Goal: Task Accomplishment & Management: Use online tool/utility

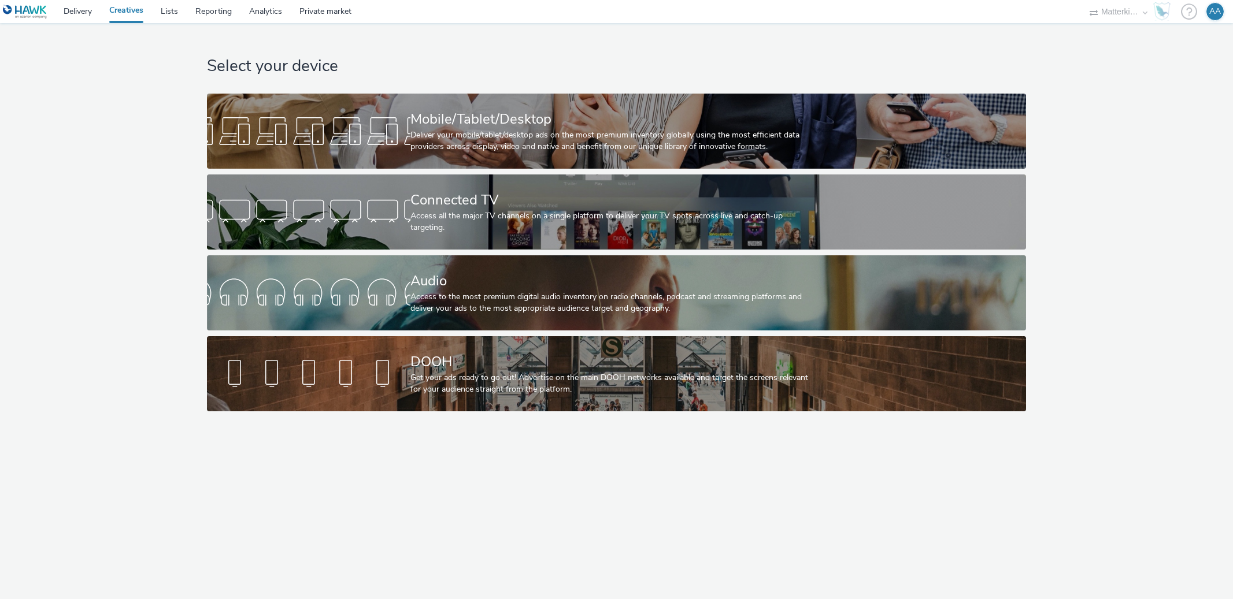
select select "d84d6561-18f3-4a65-9ed0-42618f513f94"
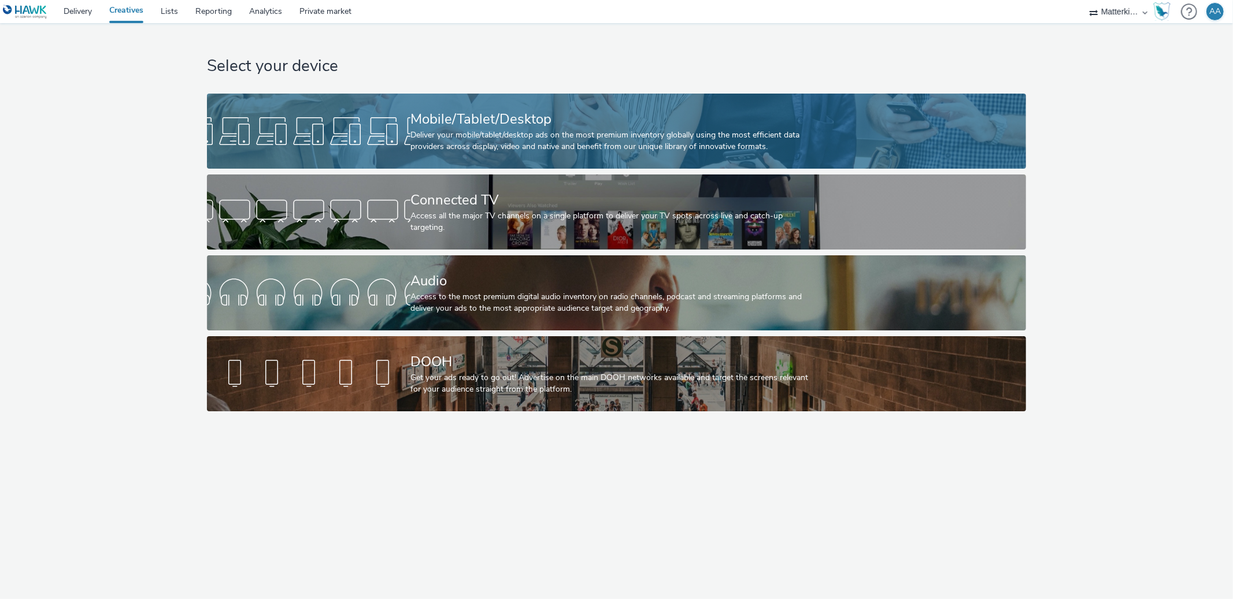
click at [556, 146] on div "Deliver your mobile/tablet/desktop ads on the most premium inventory globally u…" at bounding box center [613, 141] width 407 height 24
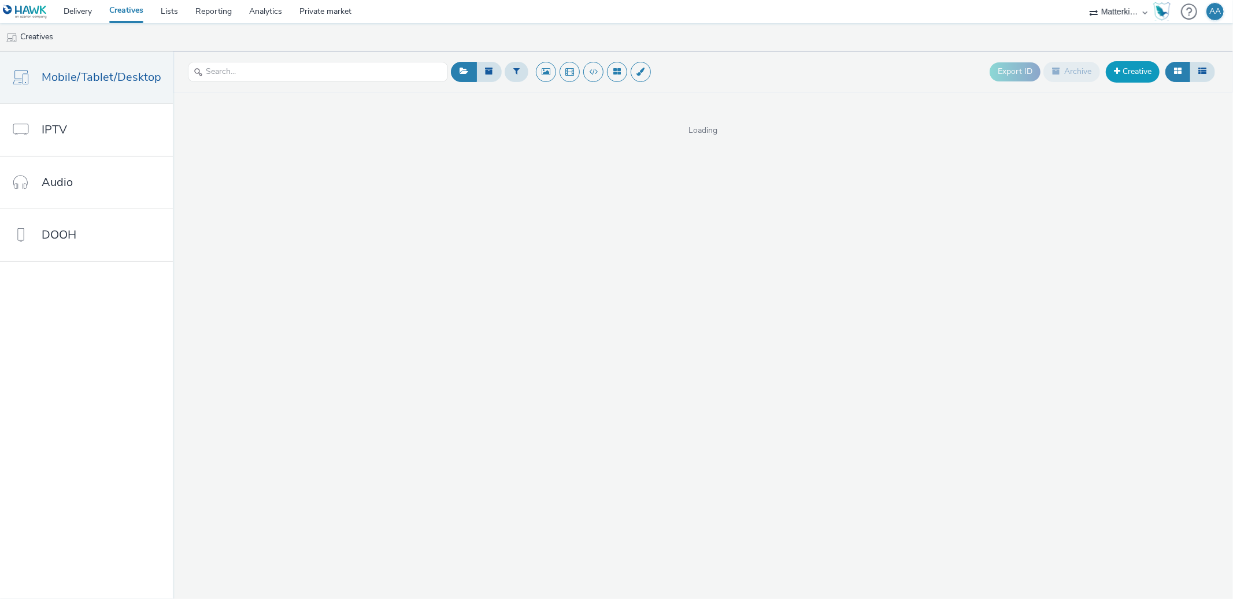
click at [1115, 64] on link "Creative" at bounding box center [1132, 71] width 54 height 21
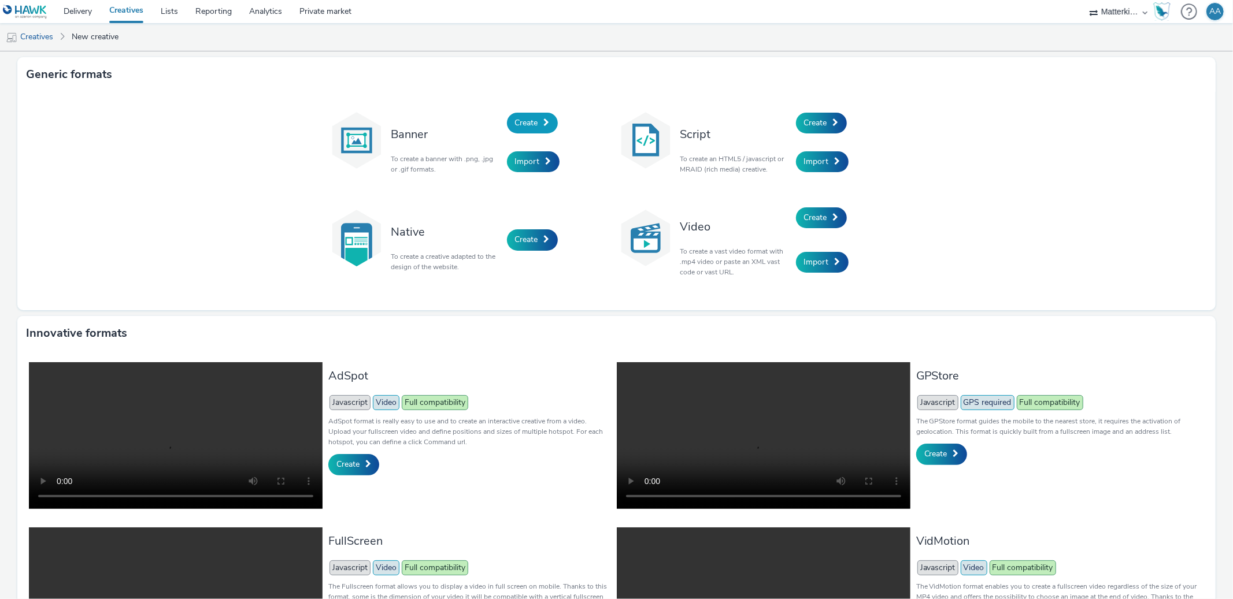
click at [522, 120] on span "Create" at bounding box center [526, 122] width 23 height 11
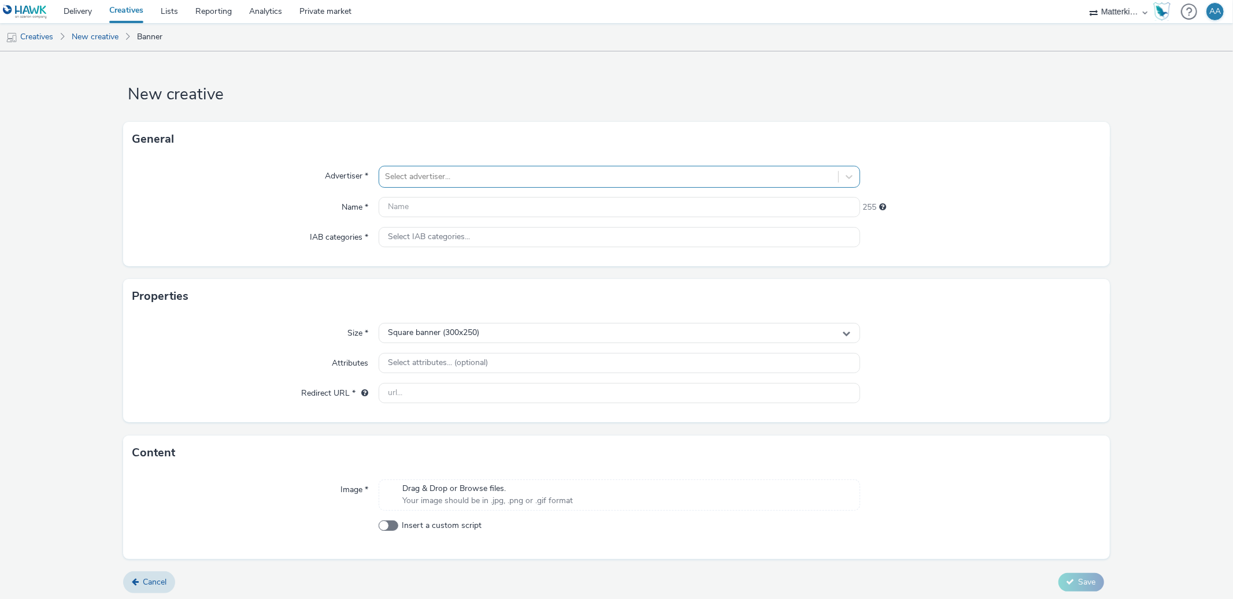
click at [517, 168] on div "Select advertiser..." at bounding box center [608, 177] width 458 height 18
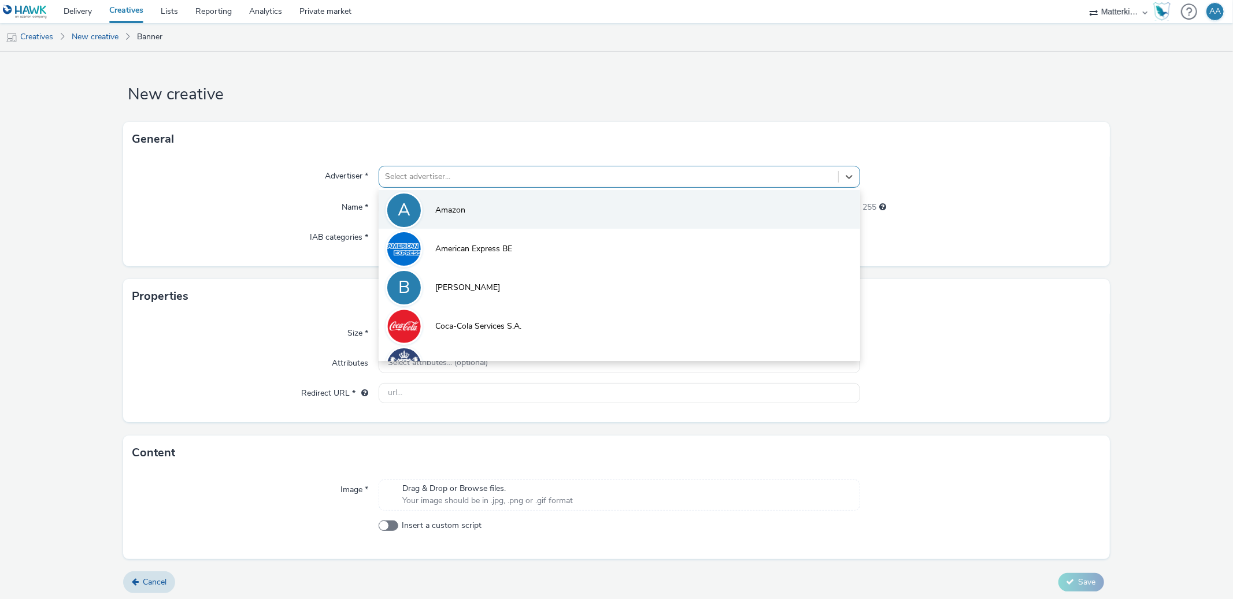
click at [489, 227] on li "A Amazon" at bounding box center [618, 209] width 481 height 39
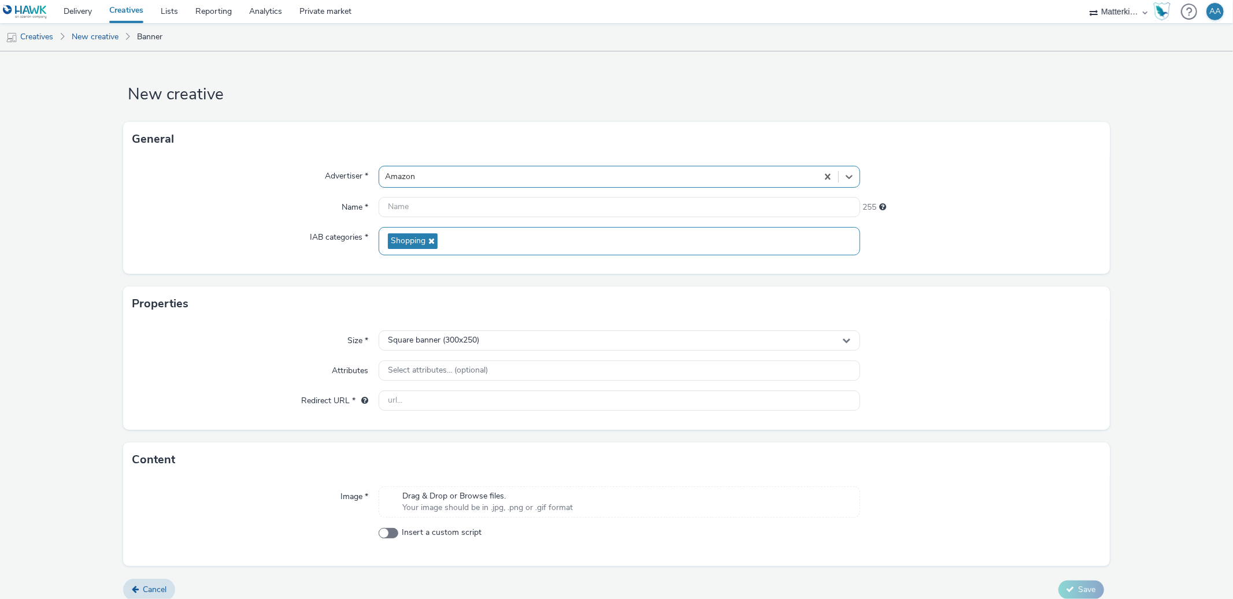
click at [478, 233] on div "Shopping" at bounding box center [618, 241] width 481 height 28
click at [394, 289] on span at bounding box center [396, 291] width 10 height 10
checkbox input "true"
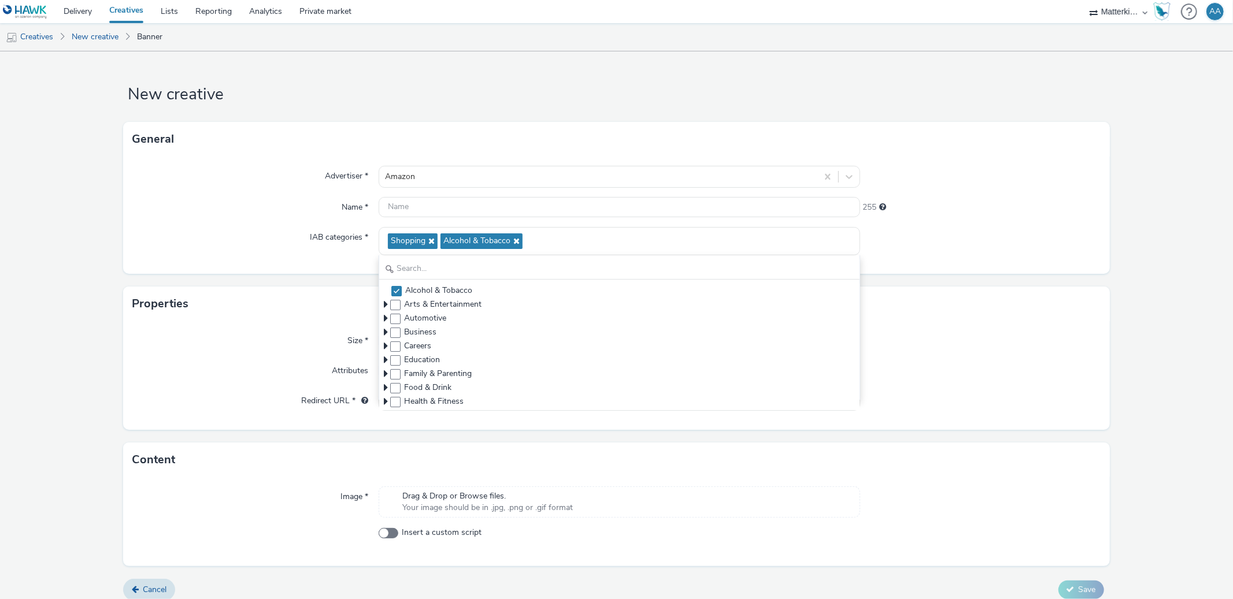
drag, startPoint x: 978, startPoint y: 214, endPoint x: 948, endPoint y: 218, distance: 29.7
click at [979, 214] on div "255" at bounding box center [980, 207] width 240 height 21
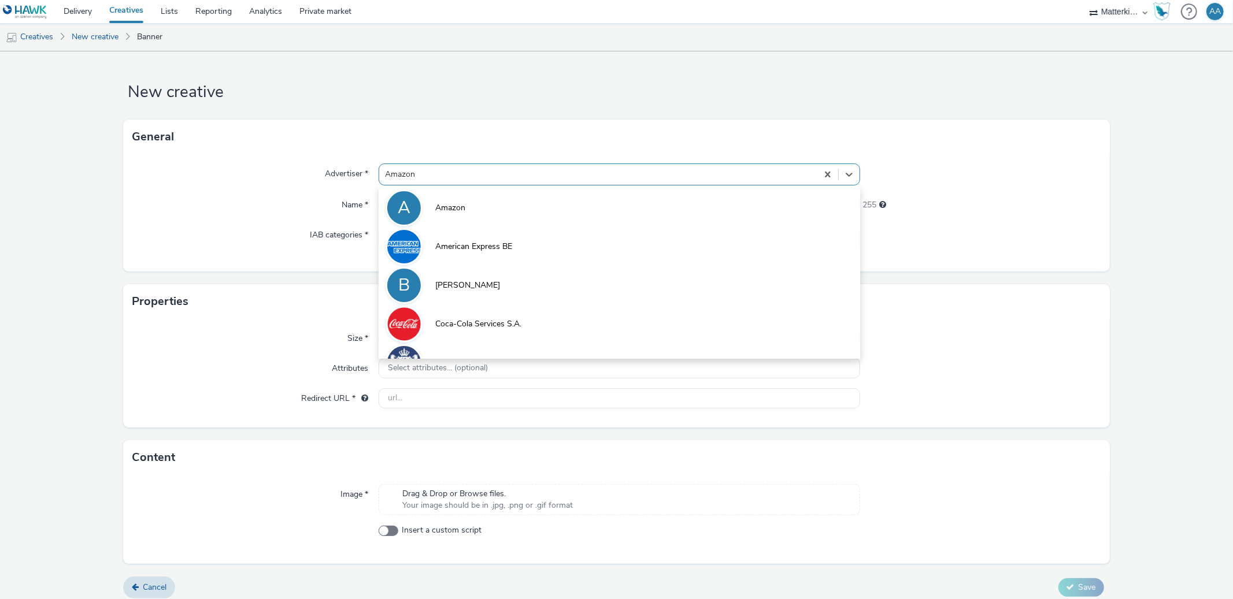
click at [421, 180] on div at bounding box center [598, 175] width 426 height 14
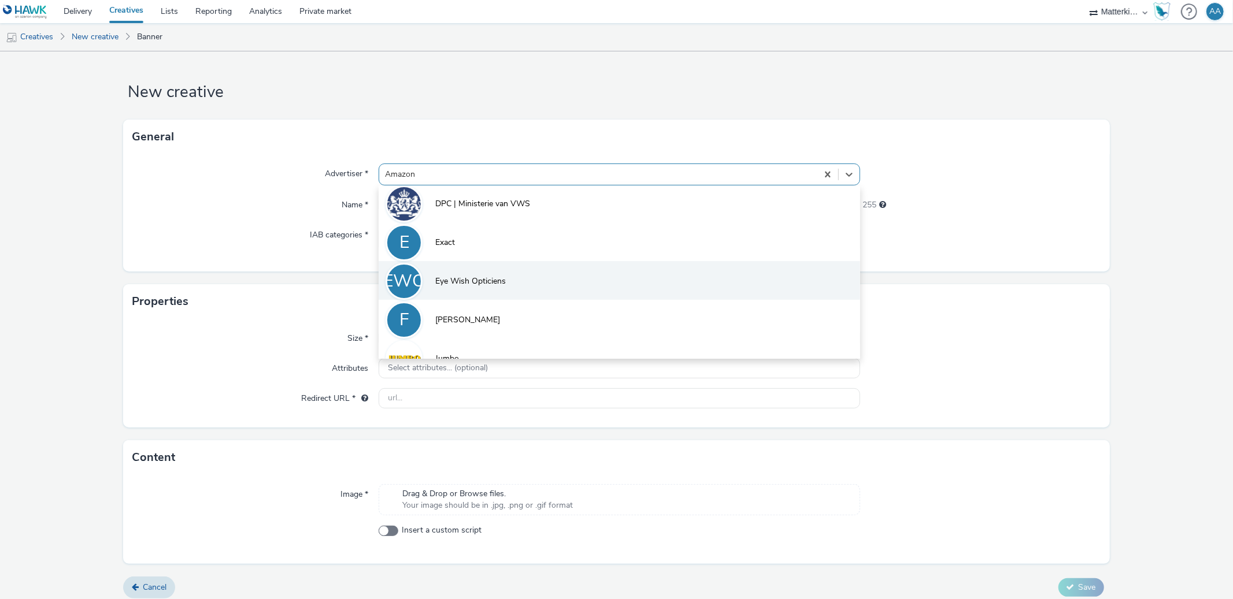
scroll to position [158, 0]
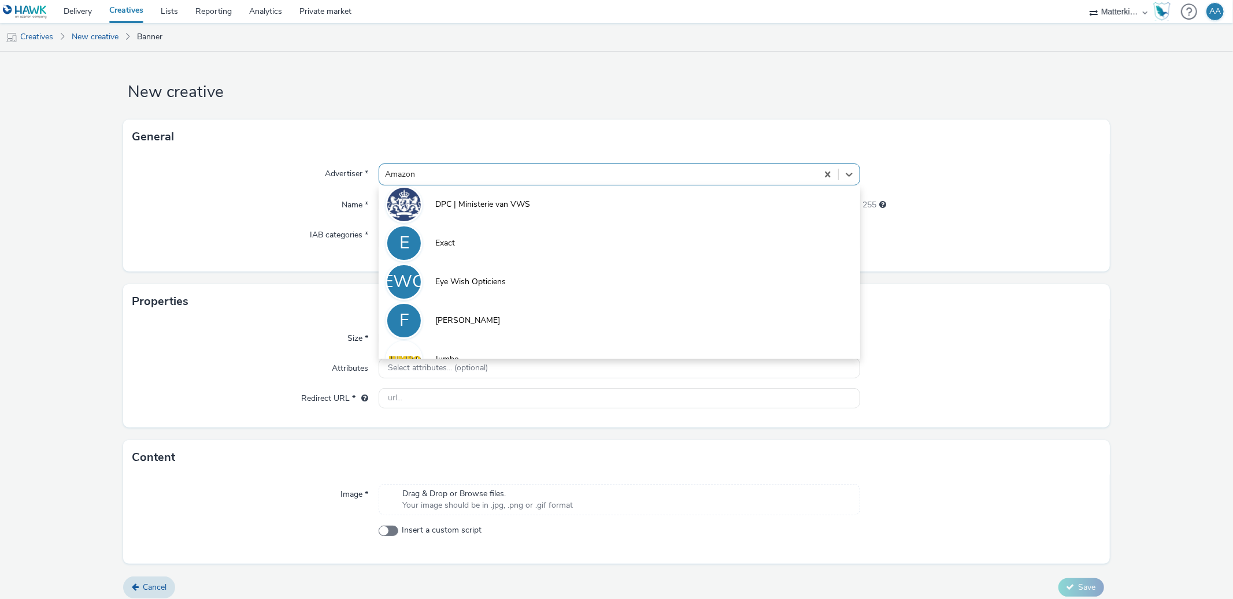
click at [1037, 198] on div "255" at bounding box center [980, 203] width 240 height 16
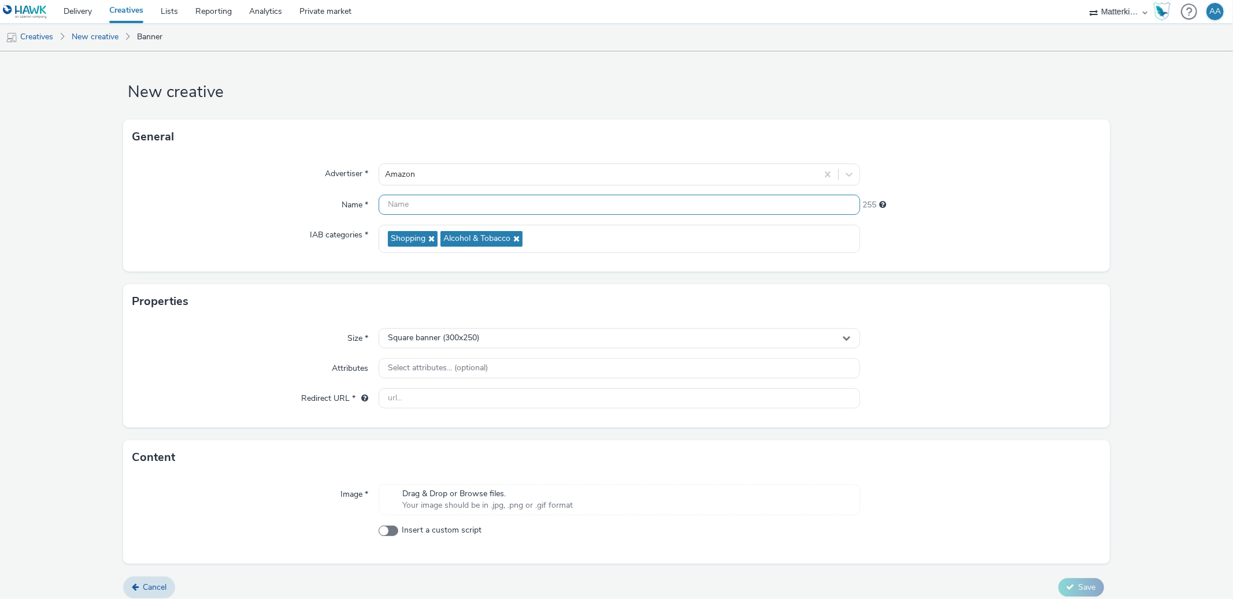
click at [441, 201] on input "text" at bounding box center [618, 205] width 481 height 20
type input "m"
click at [422, 164] on div "Amazon" at bounding box center [618, 175] width 481 height 22
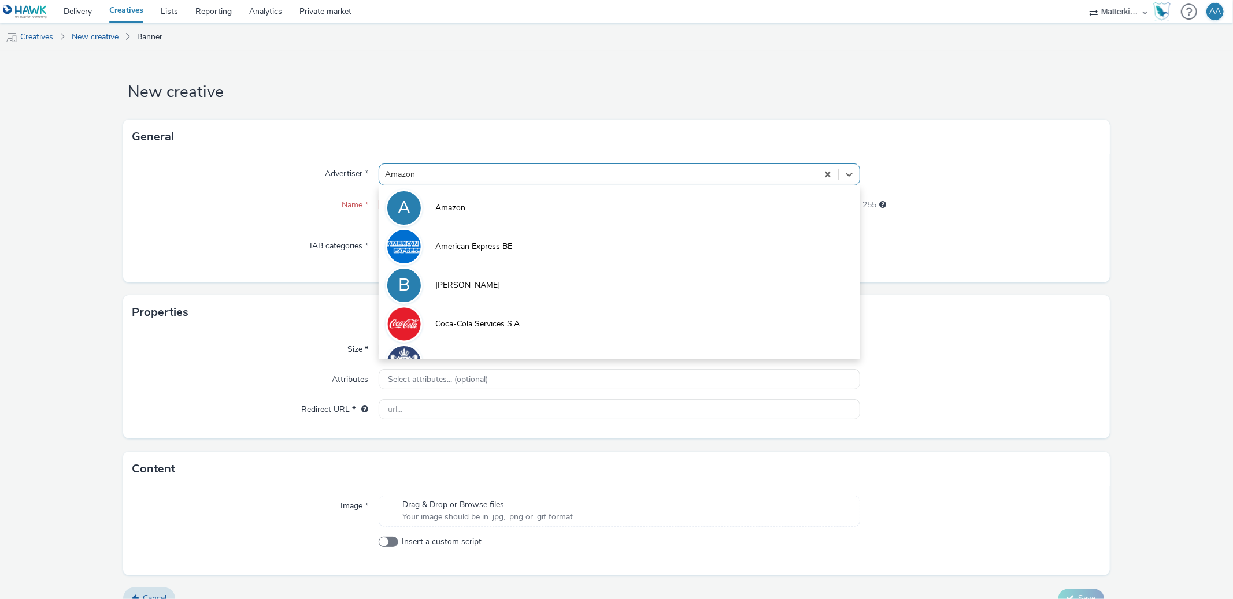
type input "a"
type input "ma"
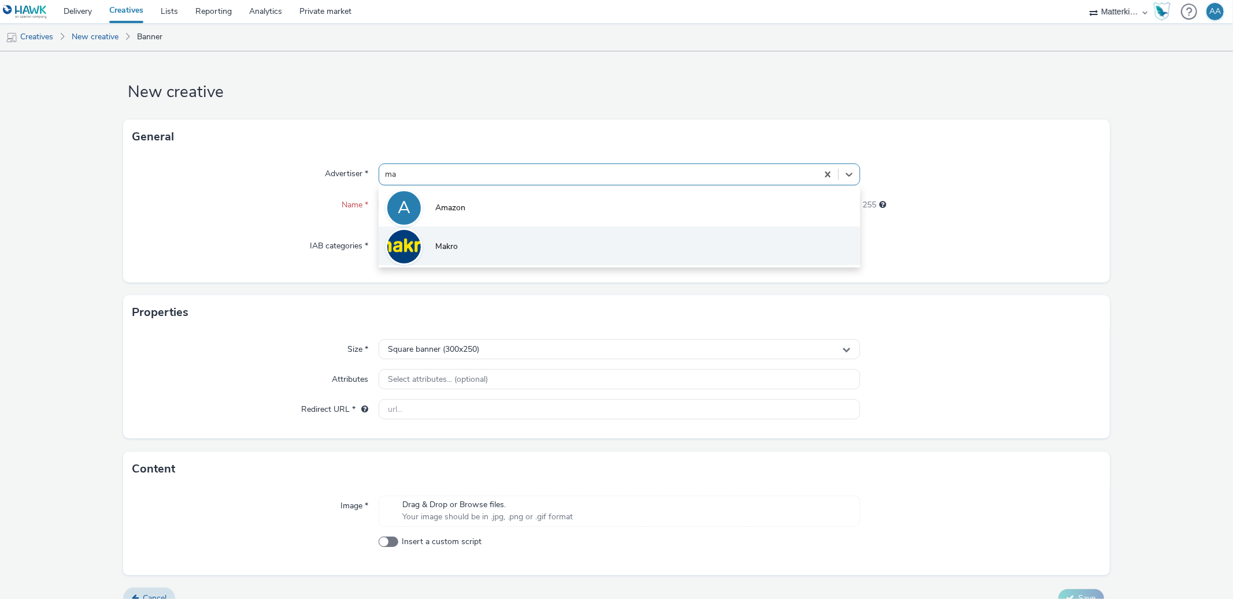
click at [428, 244] on li "Makro" at bounding box center [618, 246] width 481 height 39
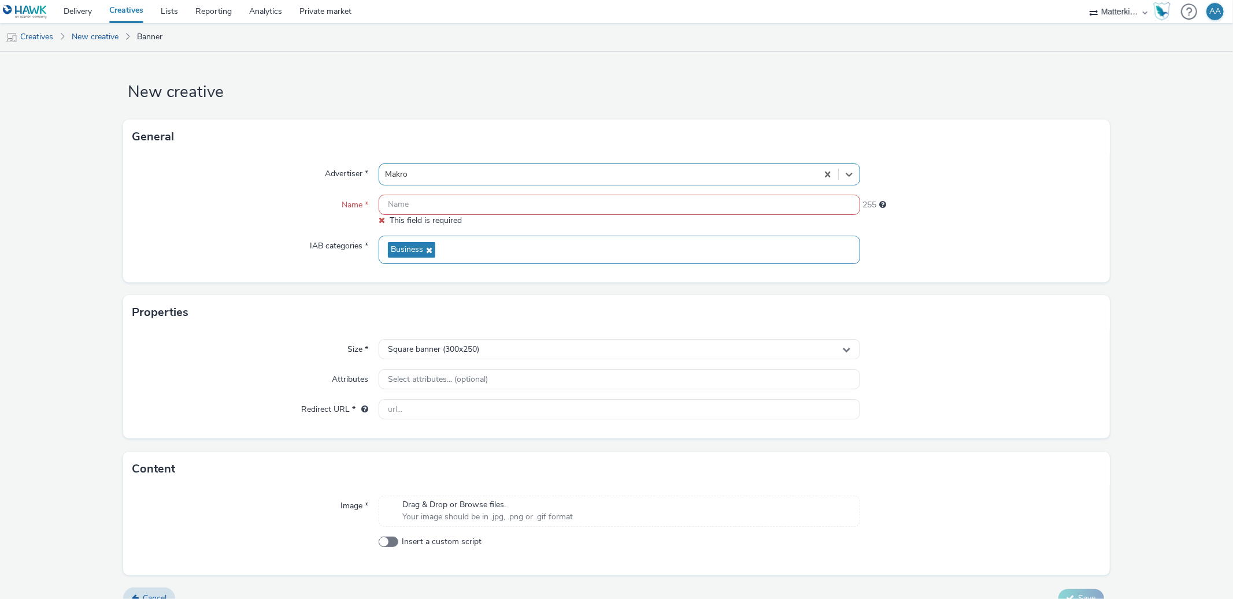
click at [496, 247] on div "Business" at bounding box center [618, 250] width 481 height 28
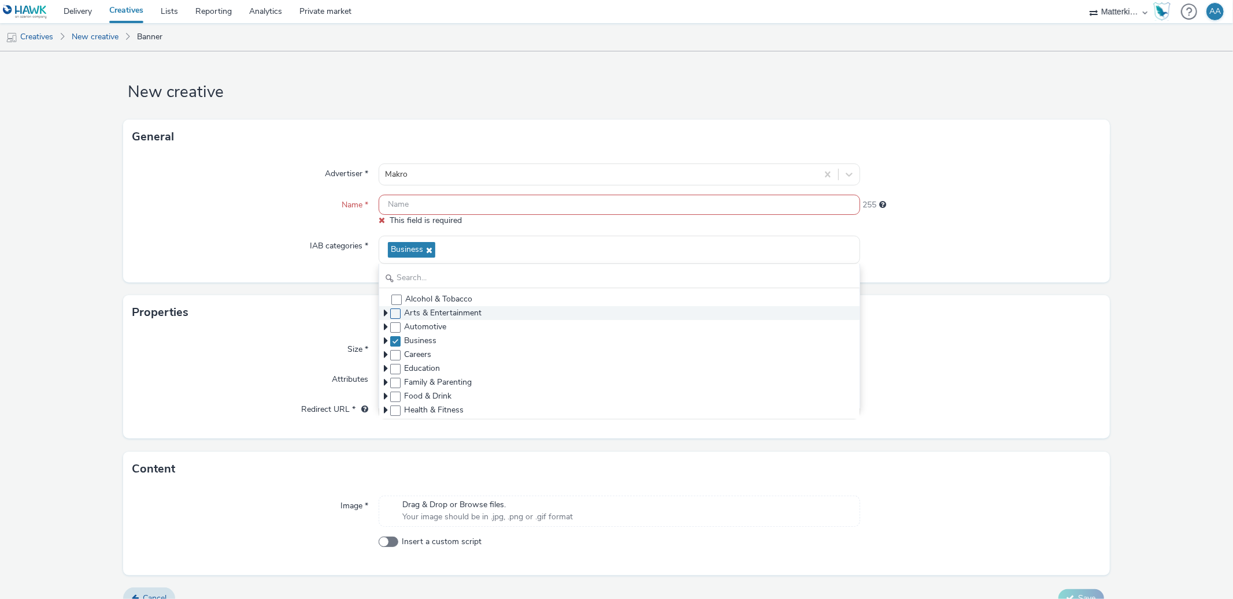
click at [396, 317] on span at bounding box center [395, 314] width 10 height 10
checkbox input "true"
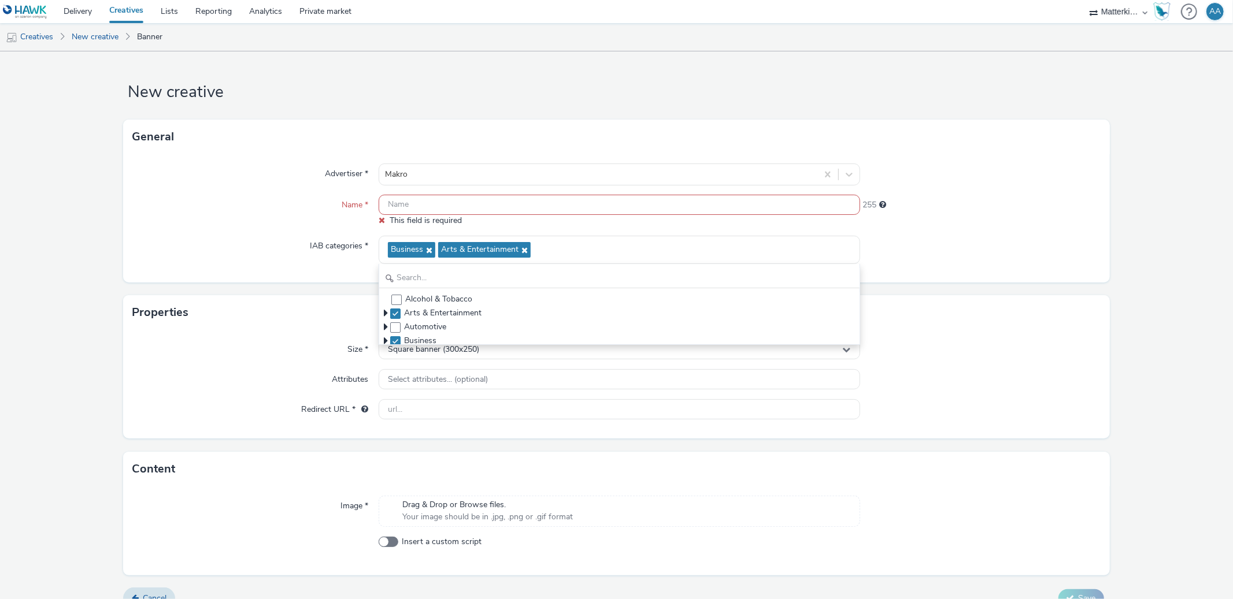
click at [1018, 252] on div at bounding box center [980, 250] width 240 height 28
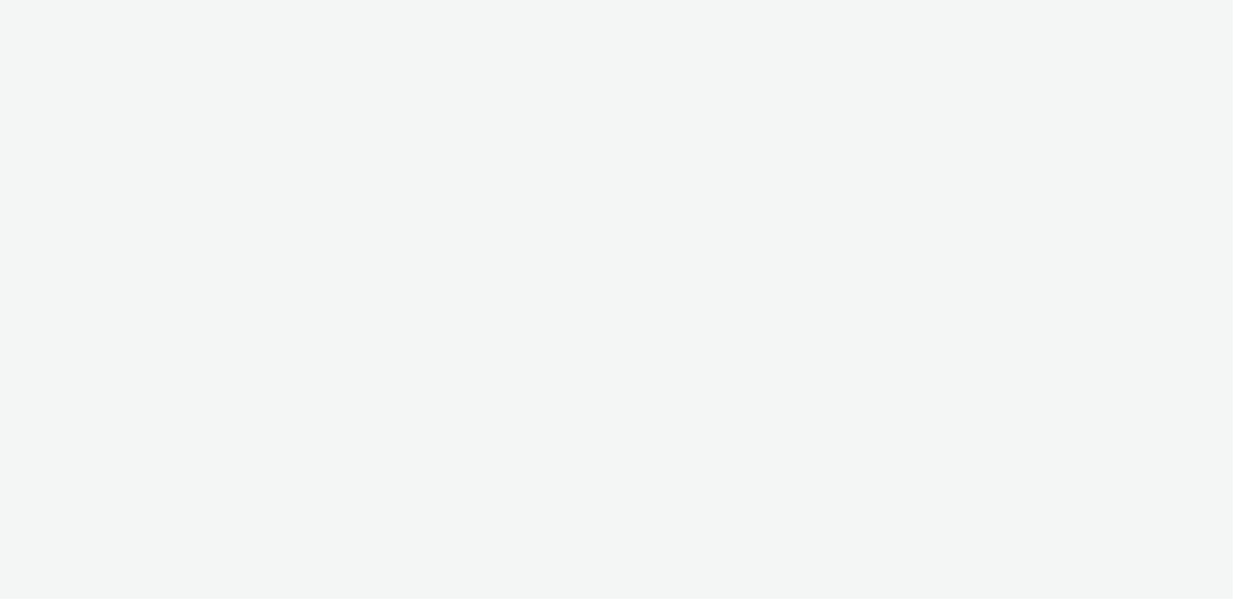
select select "d84d6561-18f3-4a65-9ed0-42618f513f94"
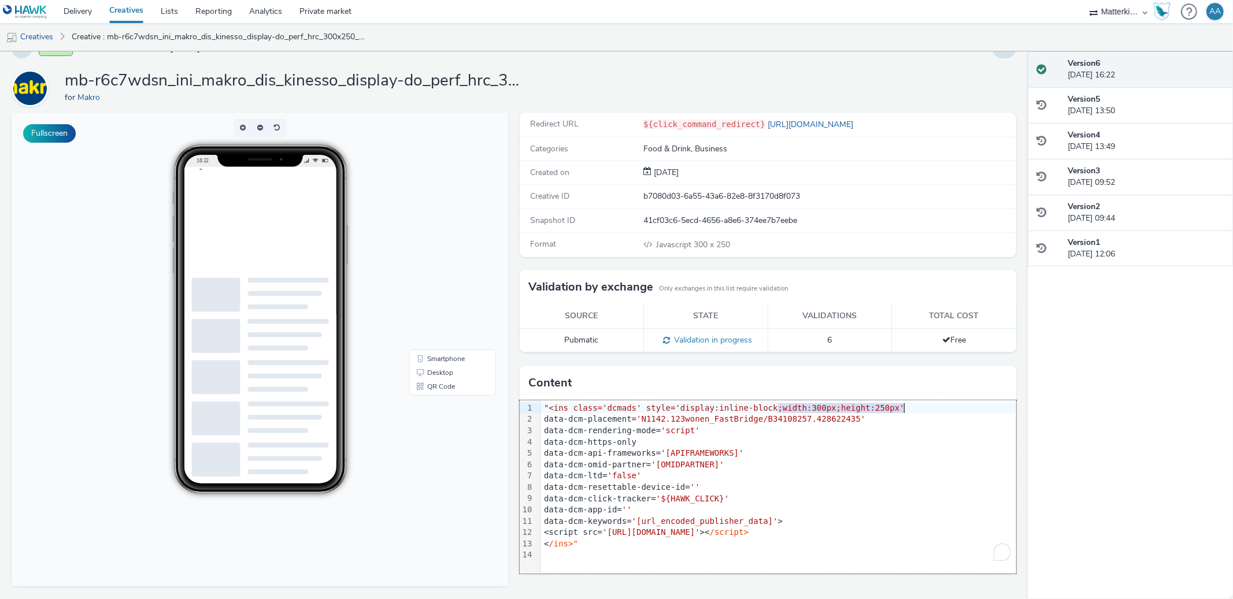
drag, startPoint x: 829, startPoint y: 402, endPoint x: 902, endPoint y: 409, distance: 73.2
click at [902, 409] on div ""<ins class='dcmads' style='display:inline-block;width:300px;height:250px'" at bounding box center [777, 409] width 475 height 12
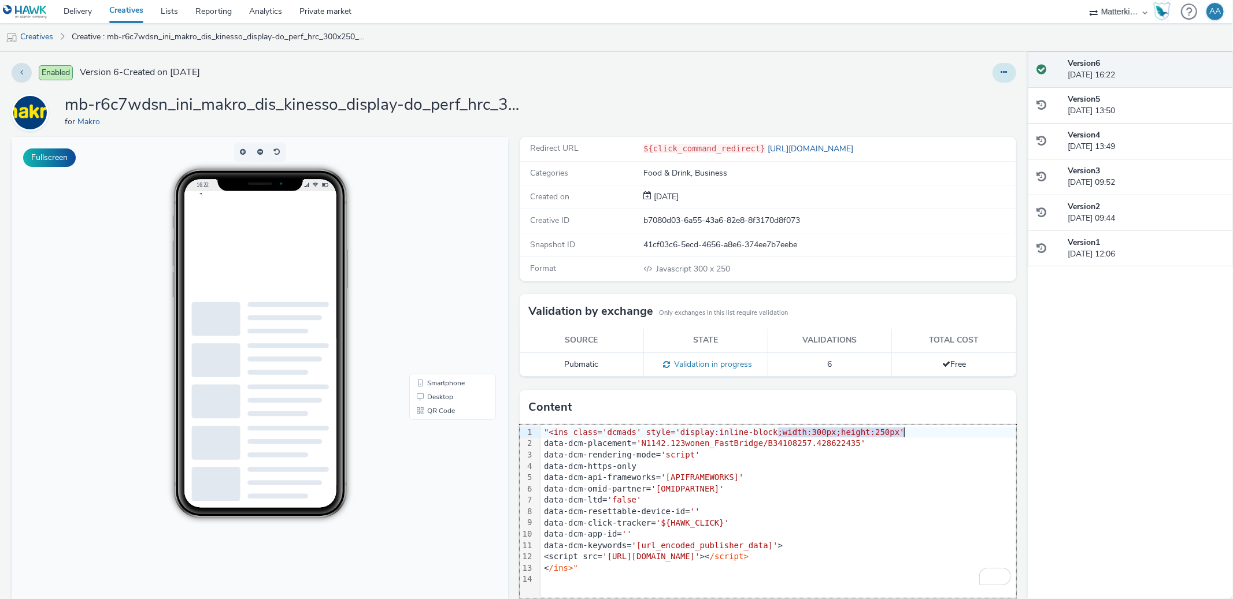
click at [1001, 75] on icon at bounding box center [1004, 72] width 6 height 8
click at [972, 91] on link "Edit" at bounding box center [972, 95] width 87 height 23
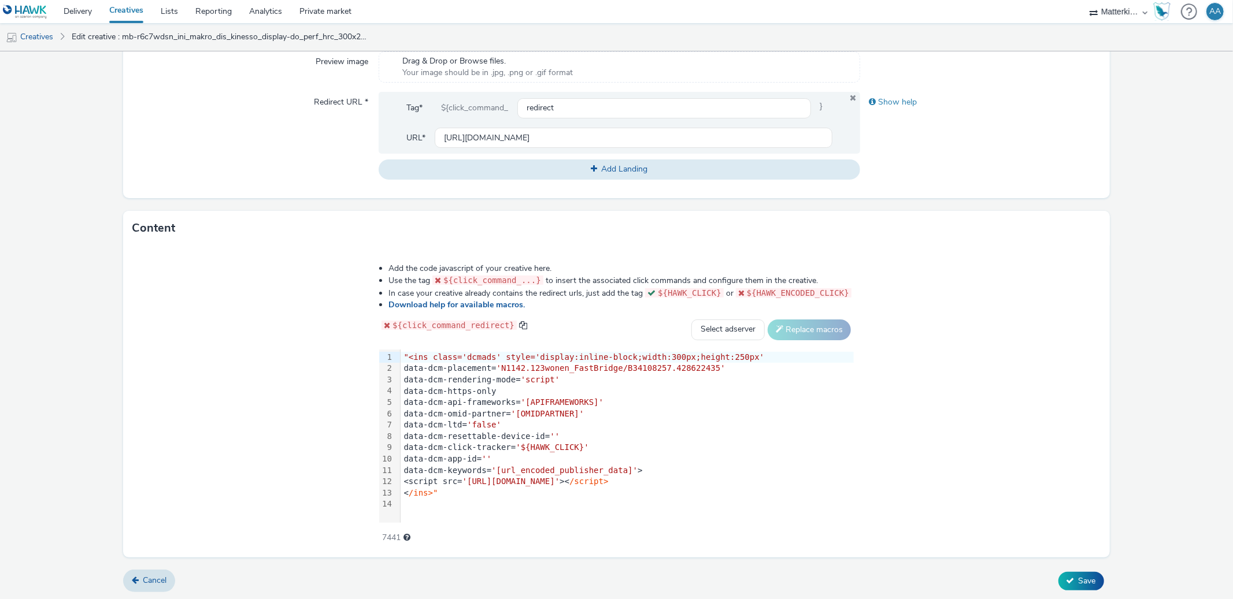
scroll to position [50, 0]
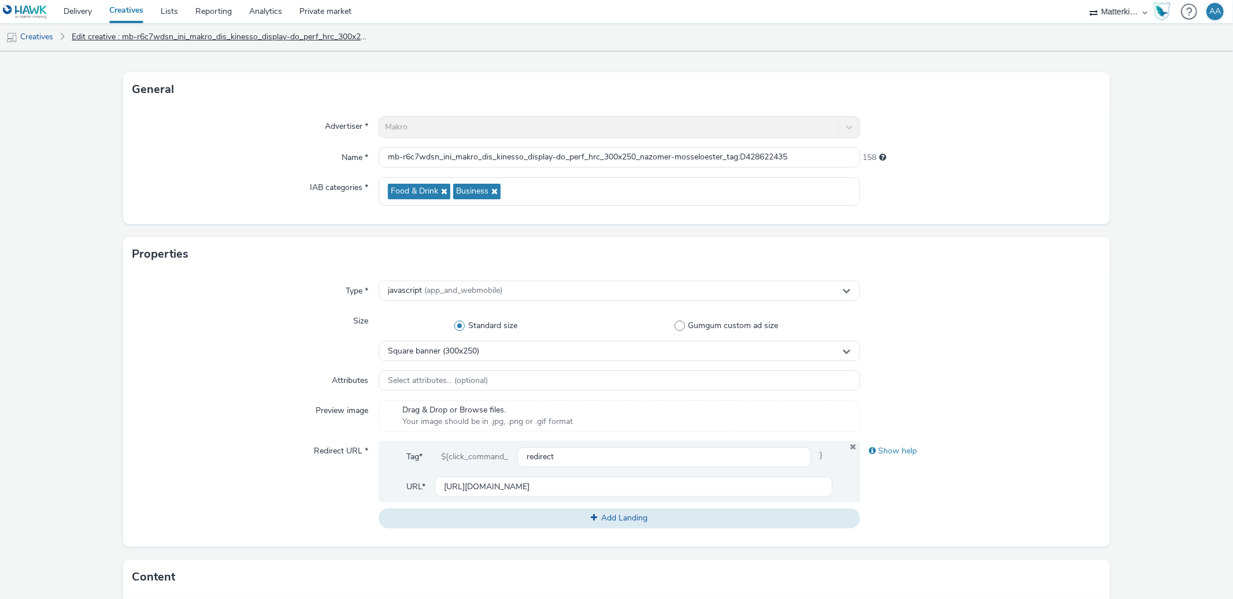
click at [107, 34] on link "Edit creative : mb-r6c7wdsn_ini_makro_dis_kinesso_display-do_perf_hrc_300x250_n…" at bounding box center [220, 37] width 308 height 28
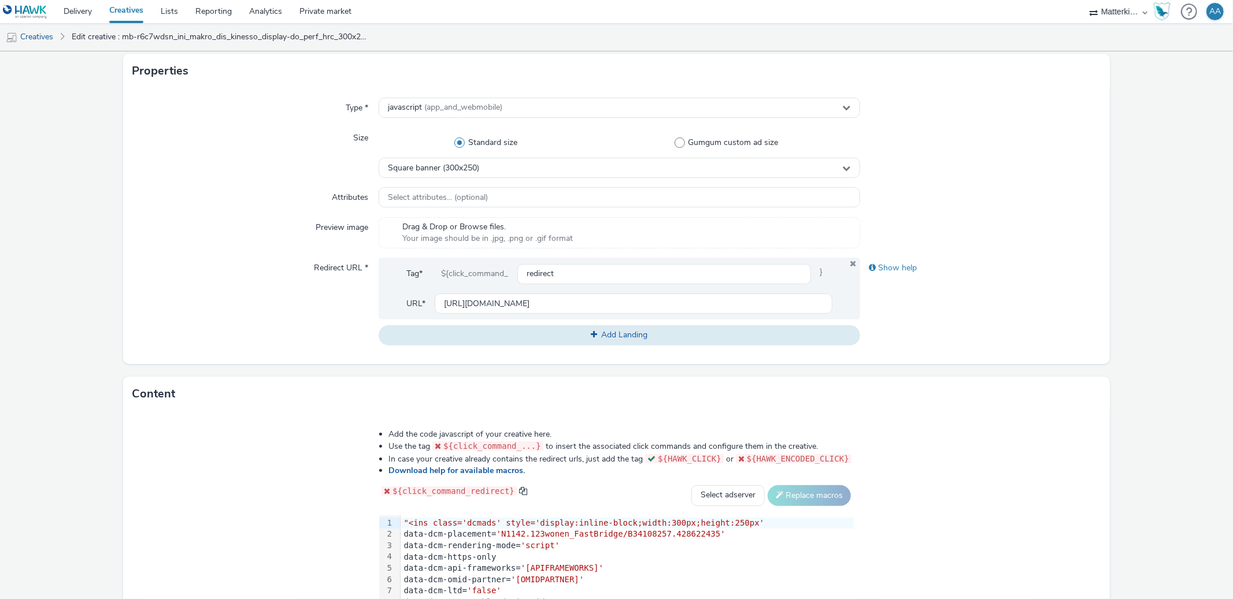
scroll to position [399, 0]
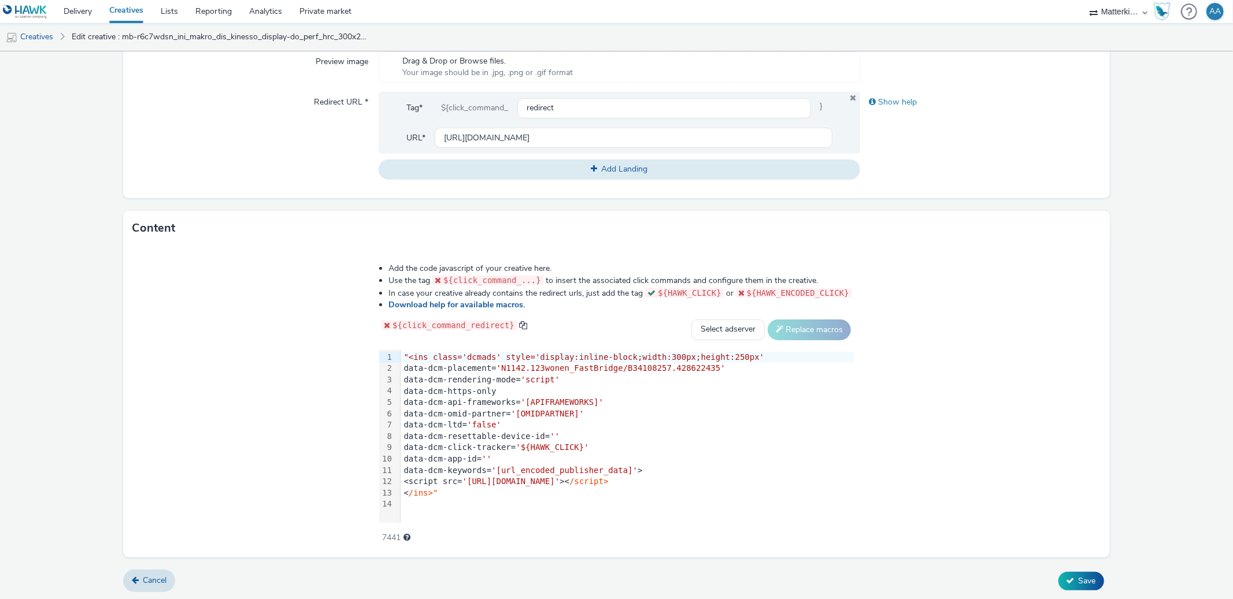
click at [446, 514] on div "99 1 2 3 4 5 6 7 8 9 10 11 12 13 14 › "<ins class='dcmads' style='display:inlin…" at bounding box center [616, 436] width 474 height 173
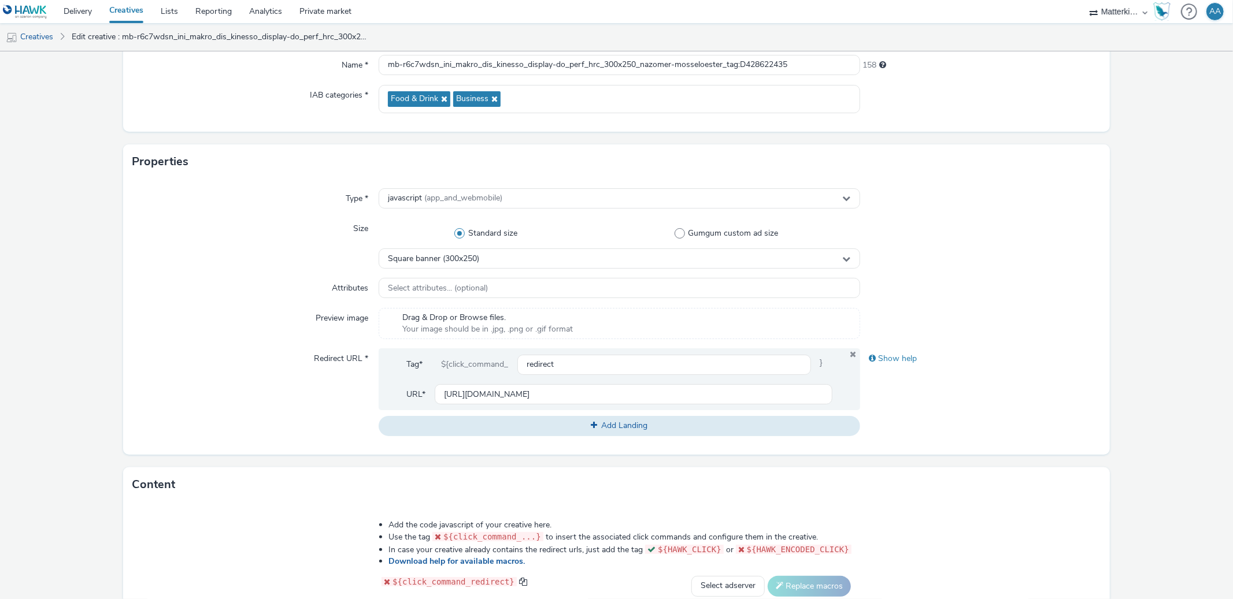
scroll to position [0, 0]
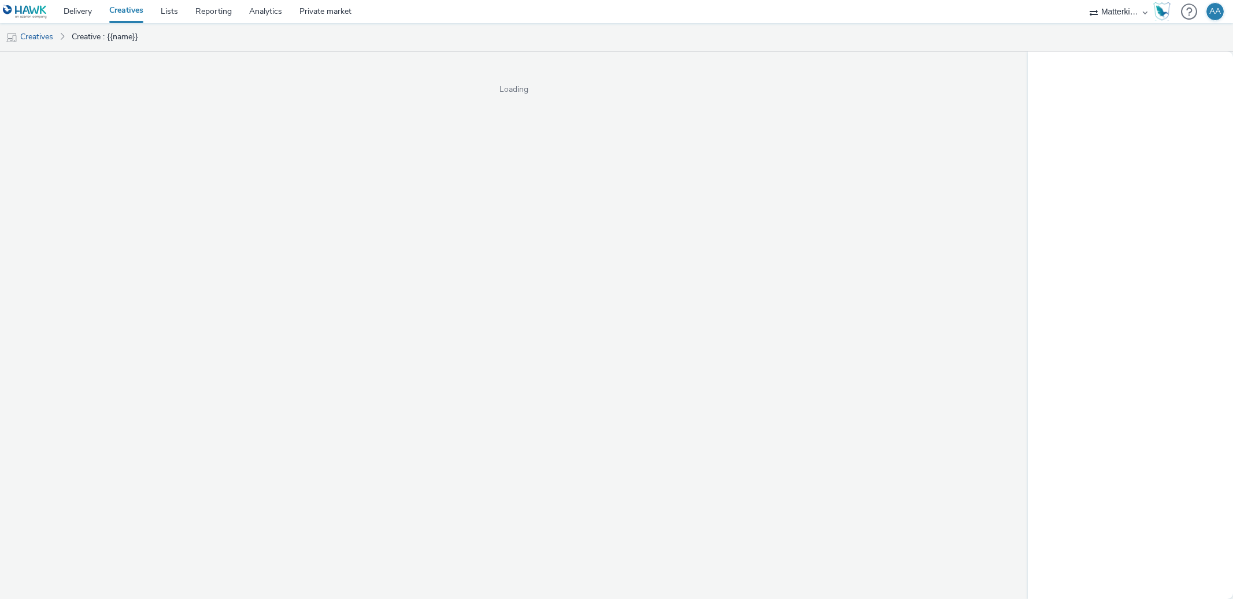
select select "d84d6561-18f3-4a65-9ed0-42618f513f94"
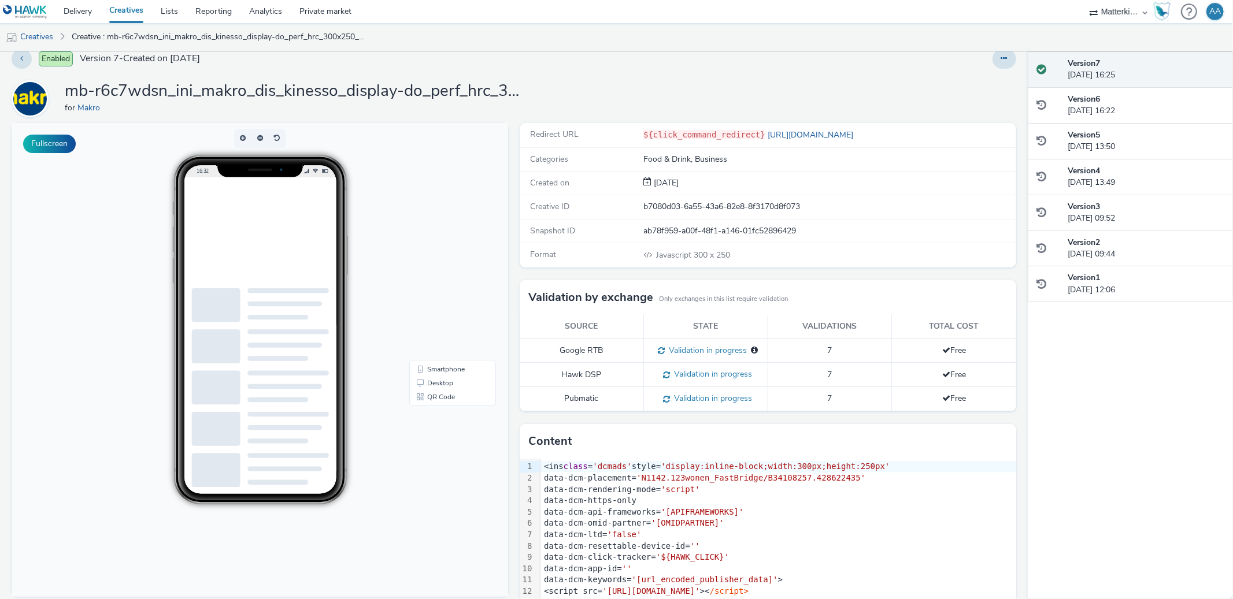
scroll to position [60, 0]
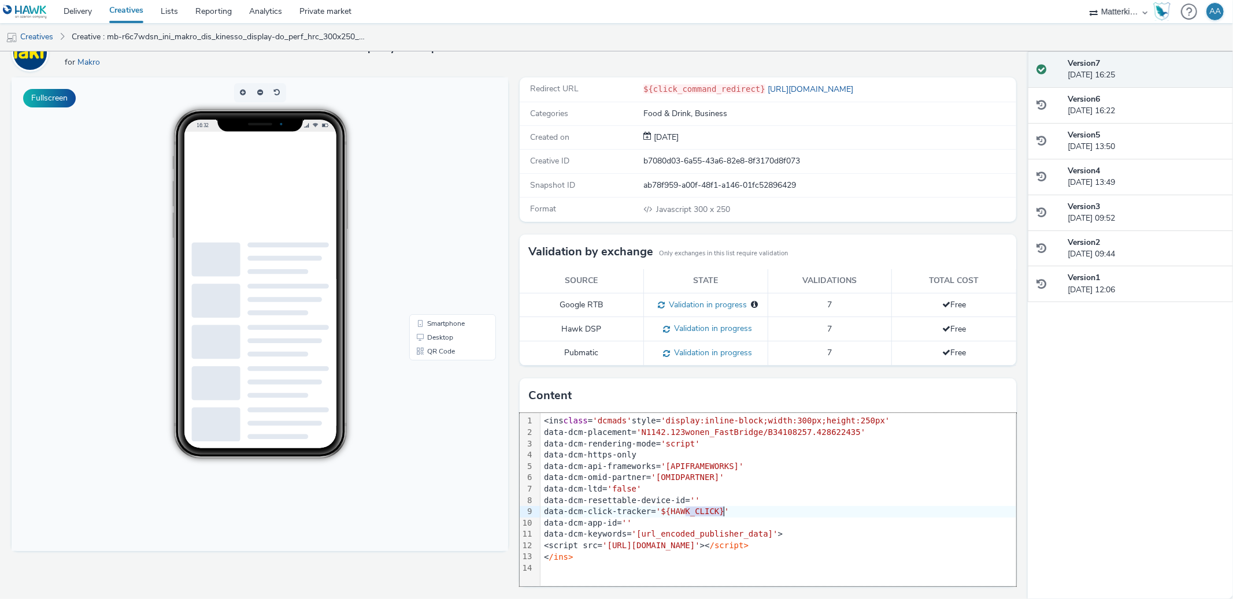
drag, startPoint x: 680, startPoint y: 509, endPoint x: 758, endPoint y: 515, distance: 78.3
click at [758, 515] on div "data-dcm-click-tracker= '${HAWK_CLICK}'" at bounding box center [777, 512] width 475 height 12
click at [668, 566] on div "To enrich screen reader interactions, please activate Accessibility in Grammarl…" at bounding box center [777, 569] width 475 height 12
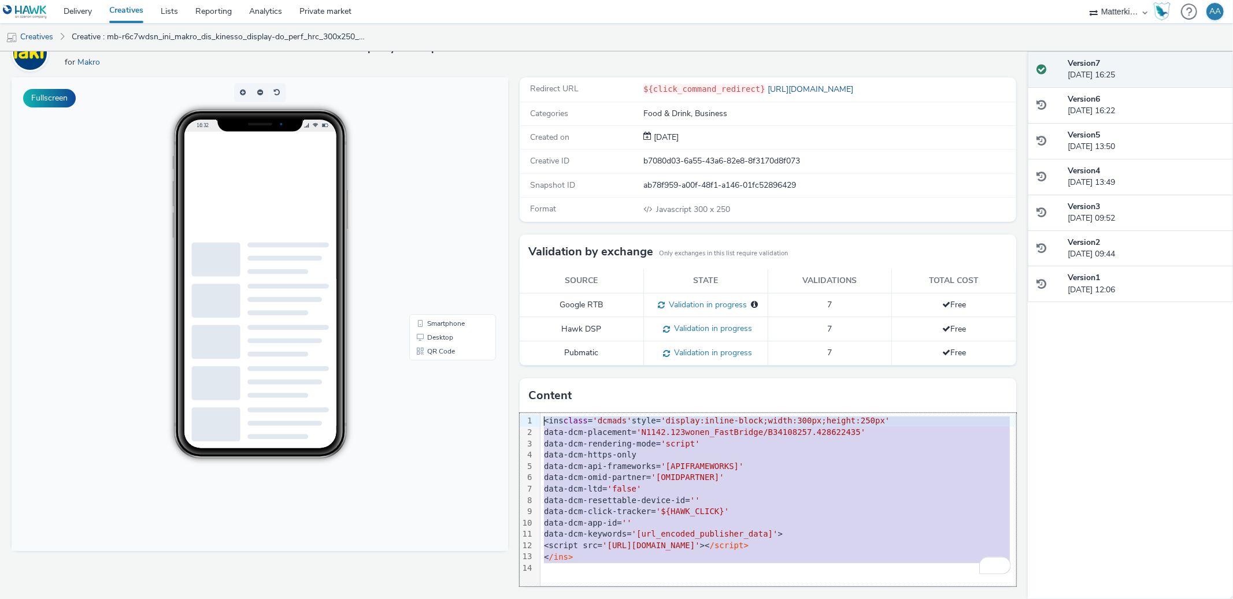
drag, startPoint x: 591, startPoint y: 566, endPoint x: 517, endPoint y: 410, distance: 172.4
click at [519, 411] on div "Content 99 1 2 3 4 5 6 7 8 9 10 11 12 13 14 › <ins class = 'dcmads' style= 'dis…" at bounding box center [767, 482] width 496 height 208
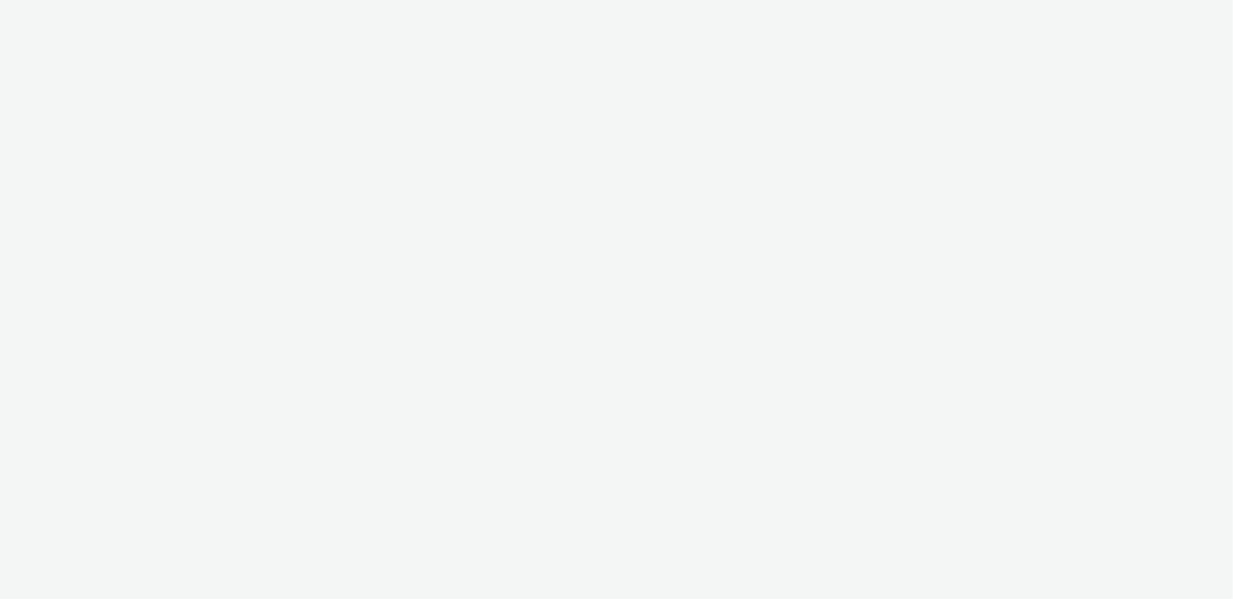
select select "d84d6561-18f3-4a65-9ed0-42618f513f94"
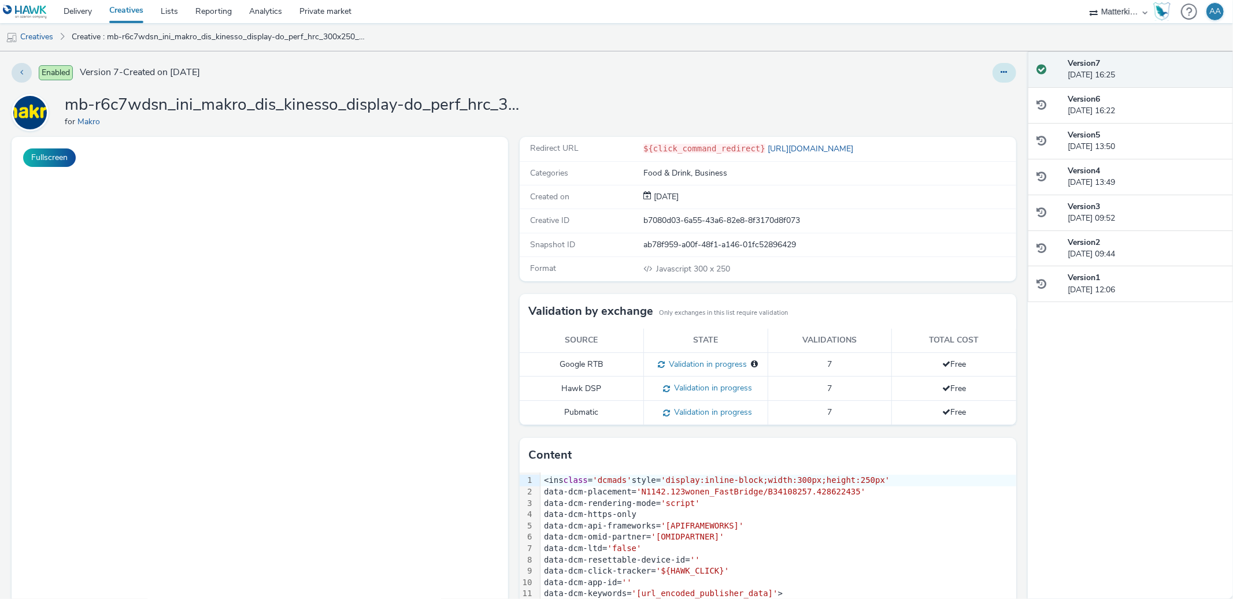
click at [992, 67] on button at bounding box center [1004, 73] width 24 height 20
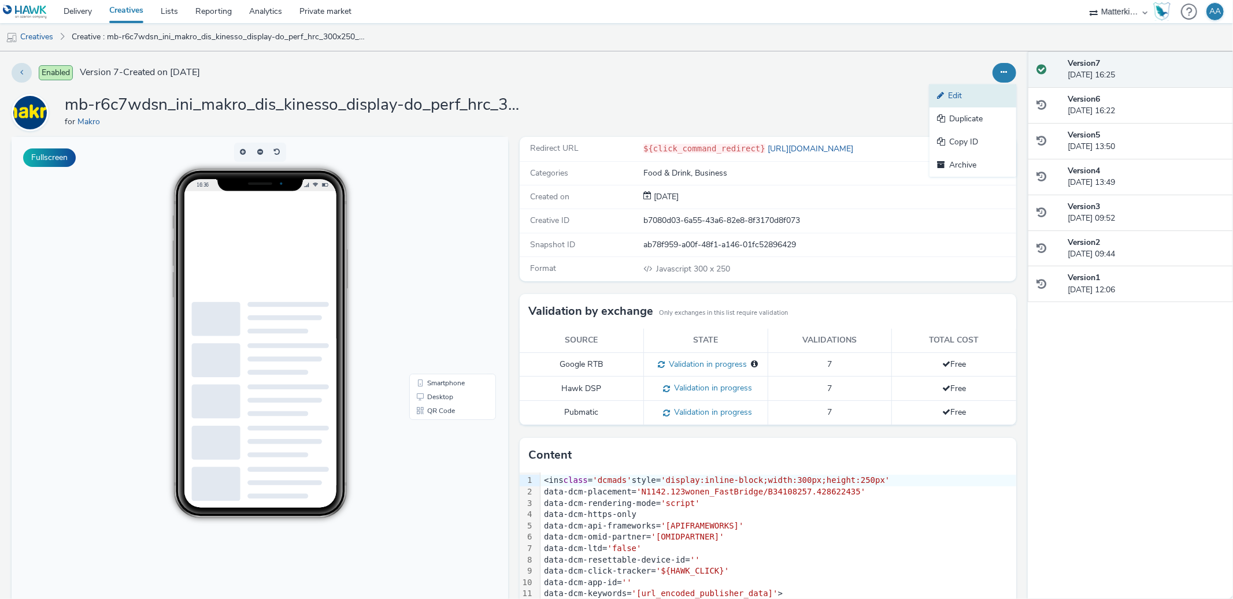
click at [964, 91] on link "Edit" at bounding box center [972, 95] width 87 height 23
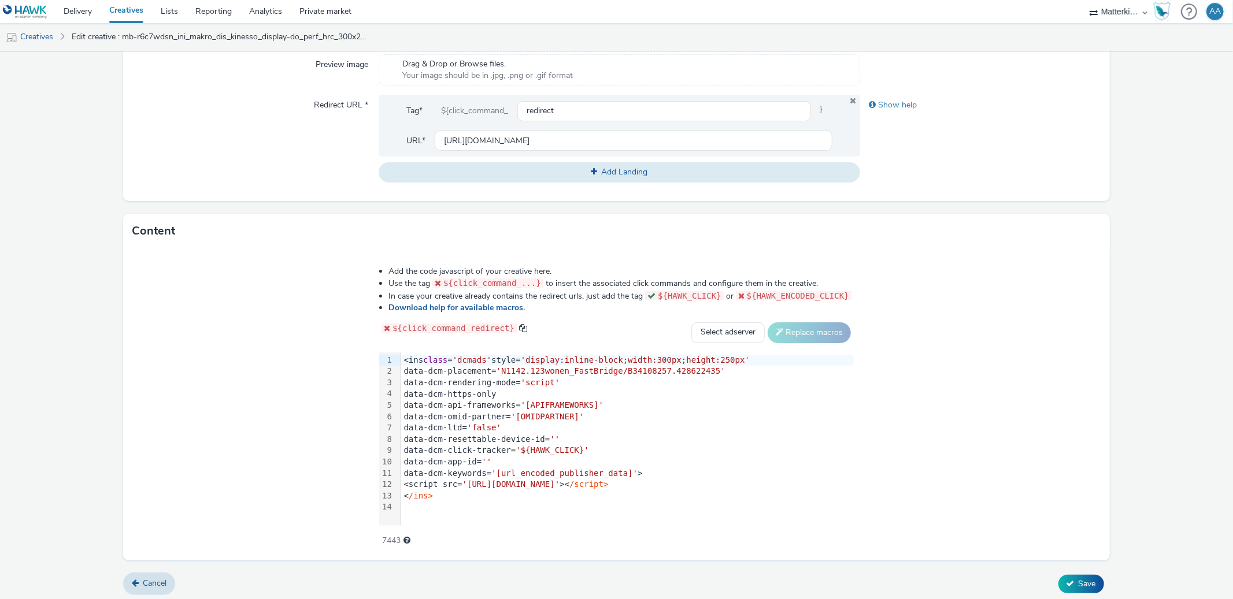
scroll to position [399, 0]
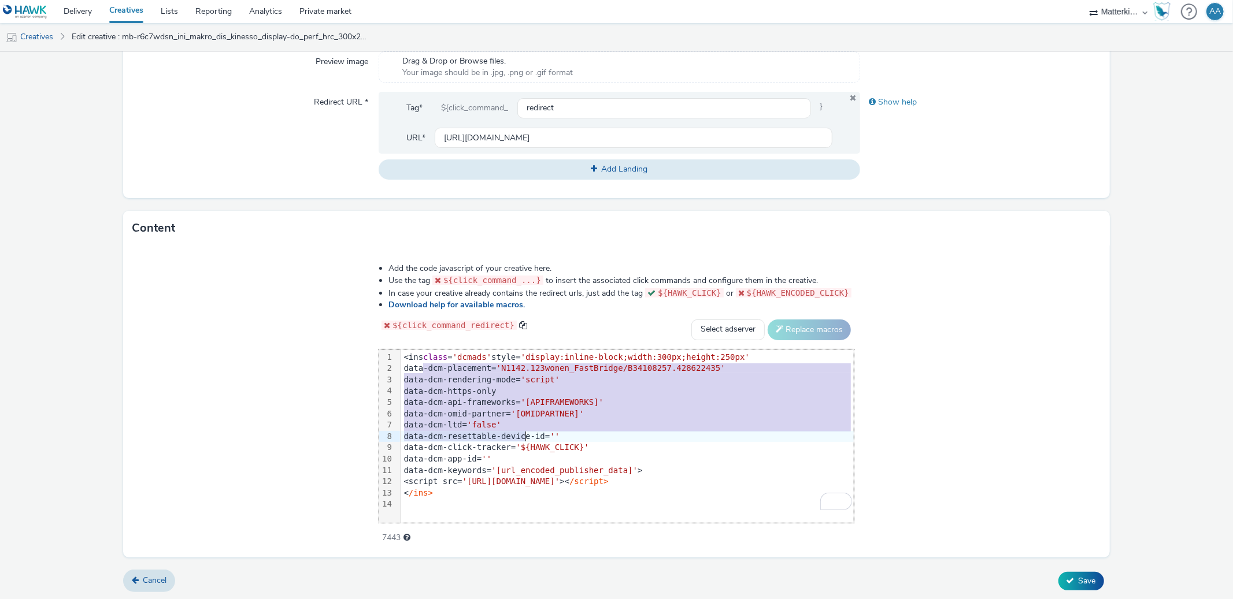
drag, startPoint x: 420, startPoint y: 371, endPoint x: 522, endPoint y: 440, distance: 123.7
click at [522, 440] on div "<ins class = 'dcmads' style= 'display:inline-block;width:300px;height:250px' da…" at bounding box center [626, 431] width 453 height 163
click at [1020, 392] on div "Add the code javascript of your creative here. Use the tag ${click_command_...}…" at bounding box center [616, 402] width 986 height 312
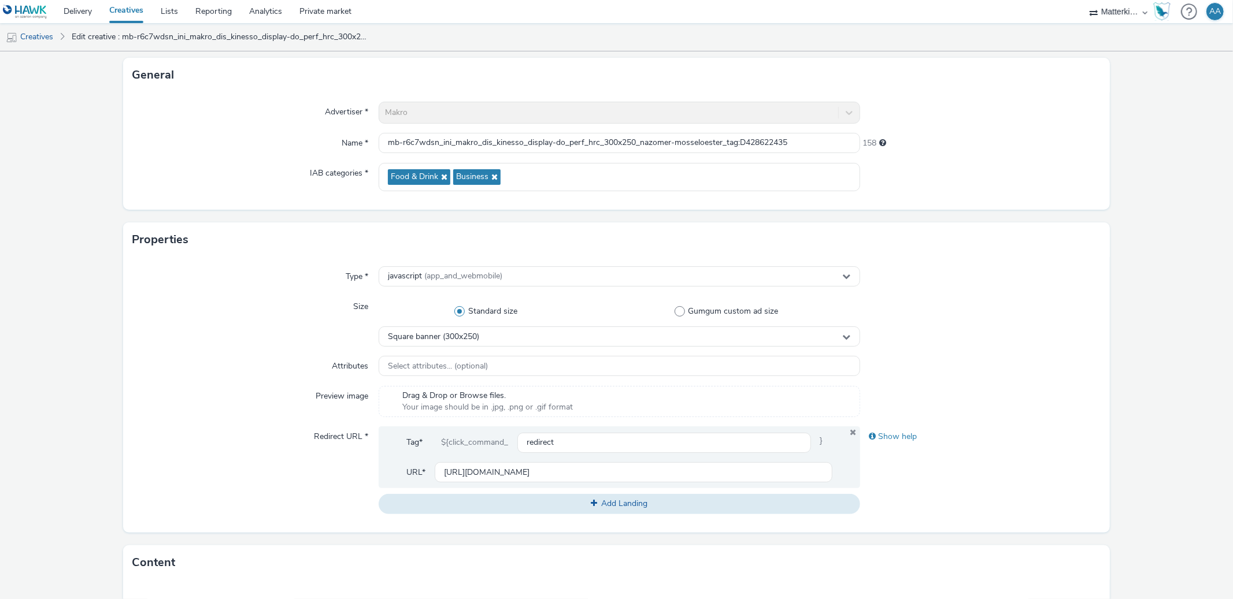
scroll to position [58, 0]
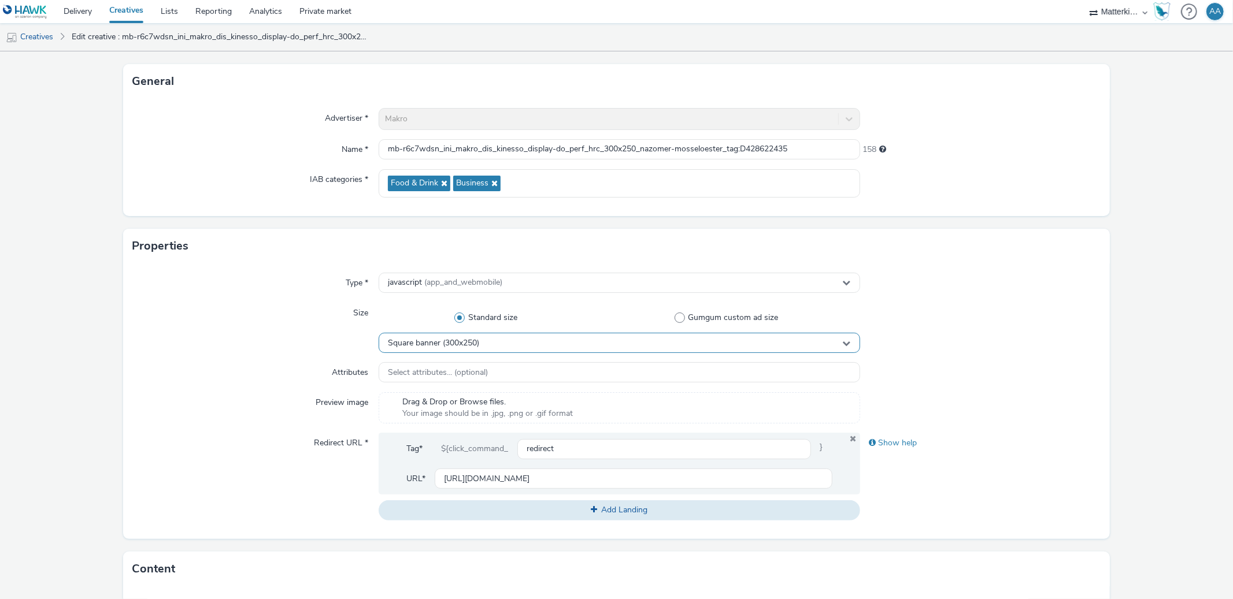
click at [530, 338] on div "Square banner (300x250)" at bounding box center [618, 343] width 481 height 20
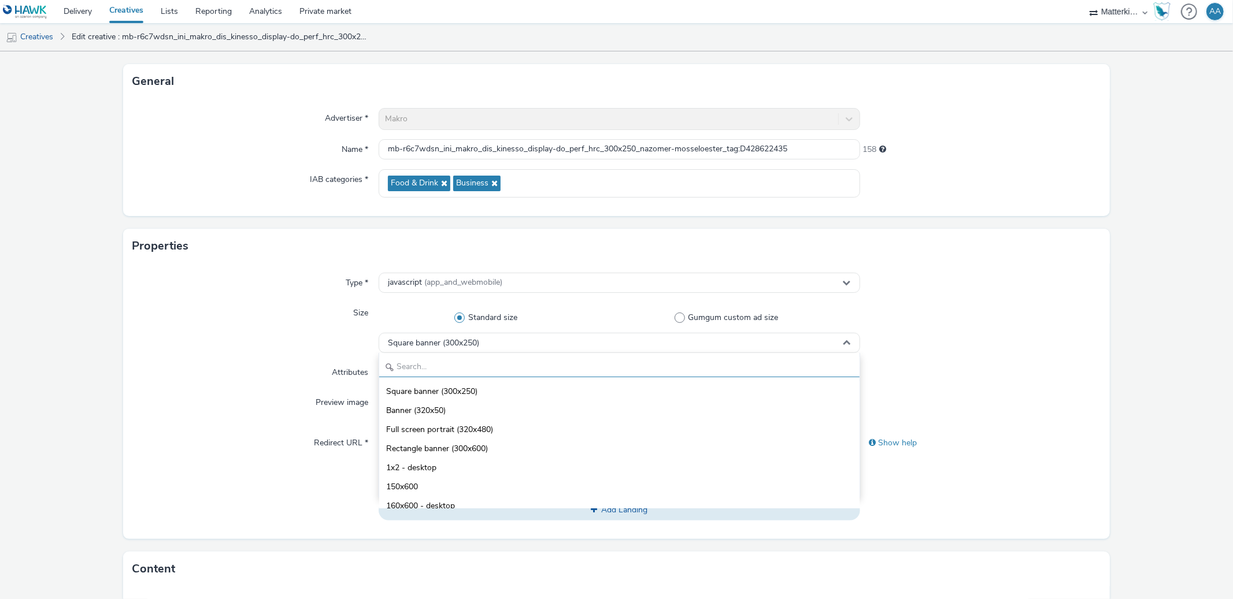
click at [508, 369] on input "text" at bounding box center [619, 367] width 480 height 20
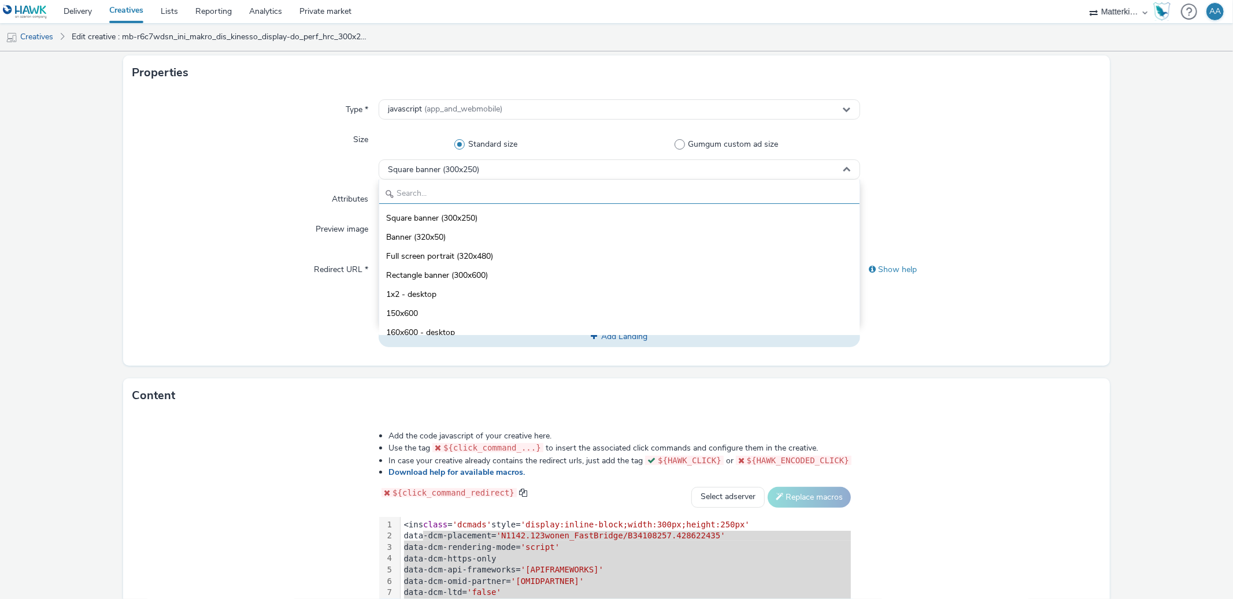
scroll to position [229, 0]
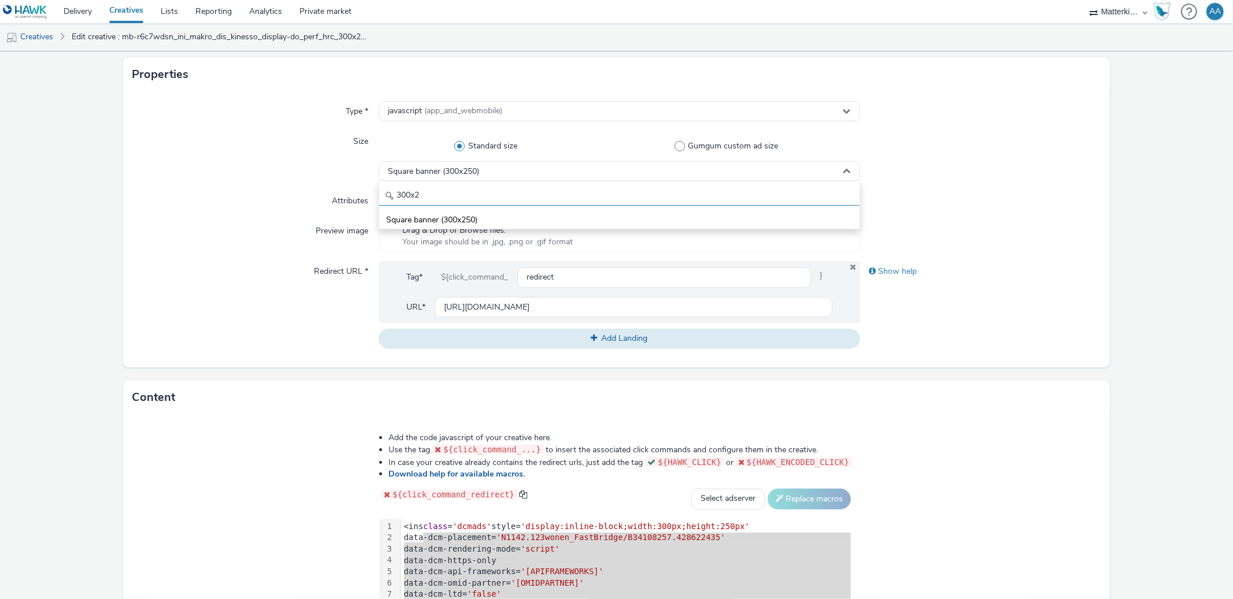
type input "300x2"
click at [211, 202] on div "Attributes" at bounding box center [255, 201] width 246 height 21
click at [474, 117] on div "javascript (app_and_webmobile)" at bounding box center [618, 111] width 481 height 20
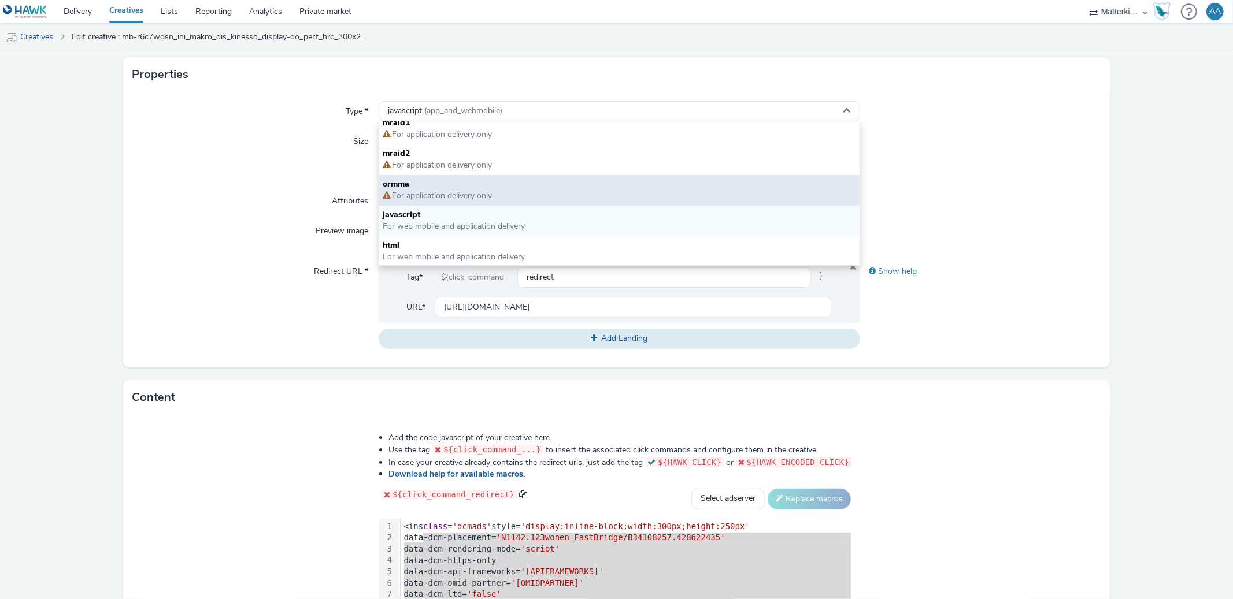
scroll to position [0, 0]
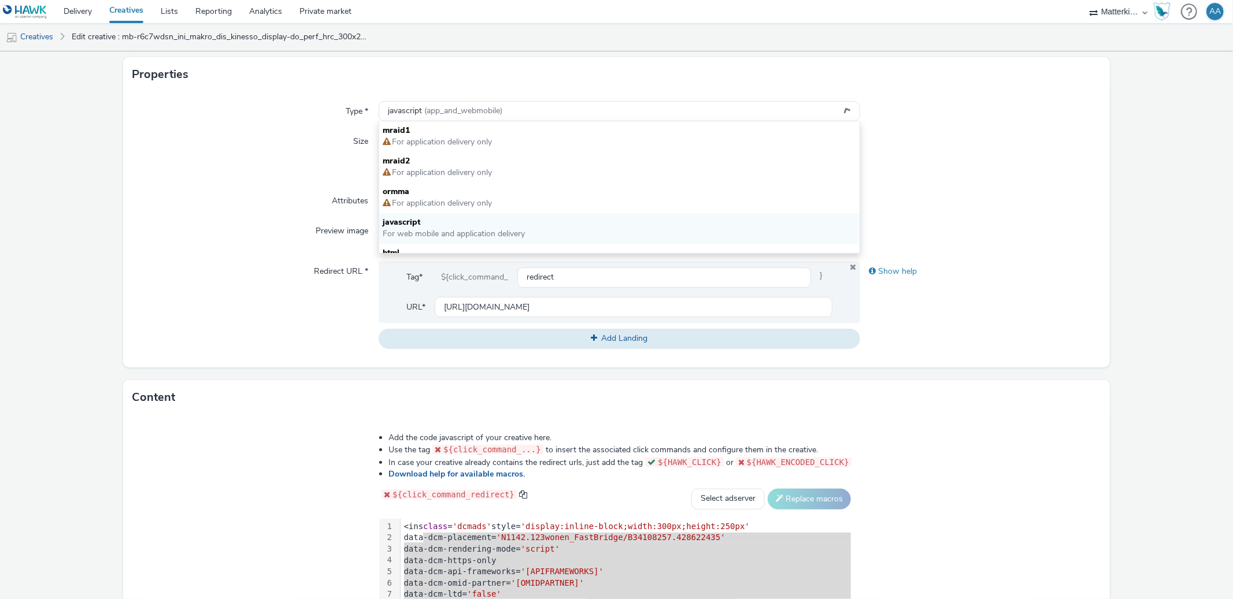
click at [273, 203] on div "Attributes" at bounding box center [255, 201] width 246 height 21
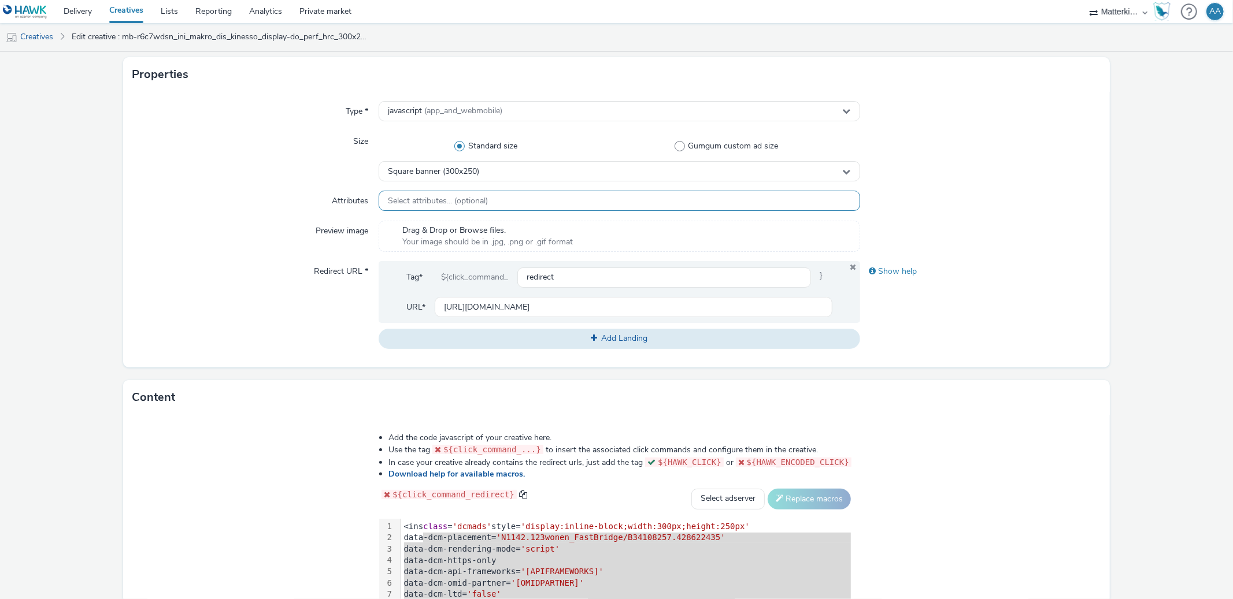
click at [407, 202] on span "Select attributes... (optional)" at bounding box center [438, 201] width 100 height 10
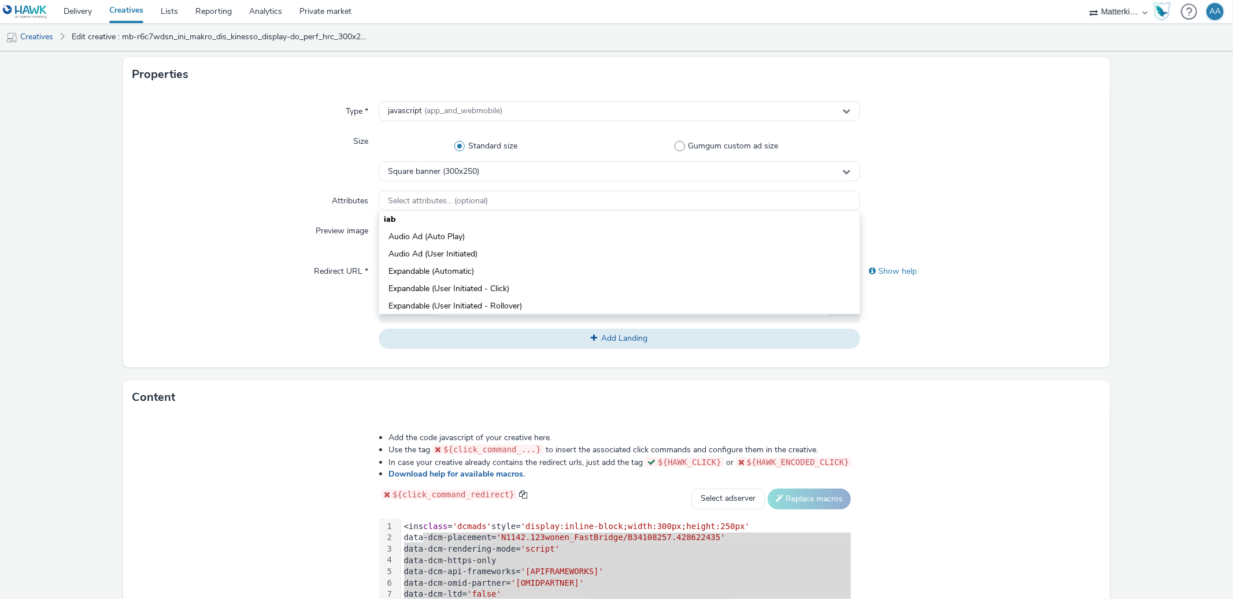
click at [229, 206] on div "Attributes" at bounding box center [255, 201] width 246 height 21
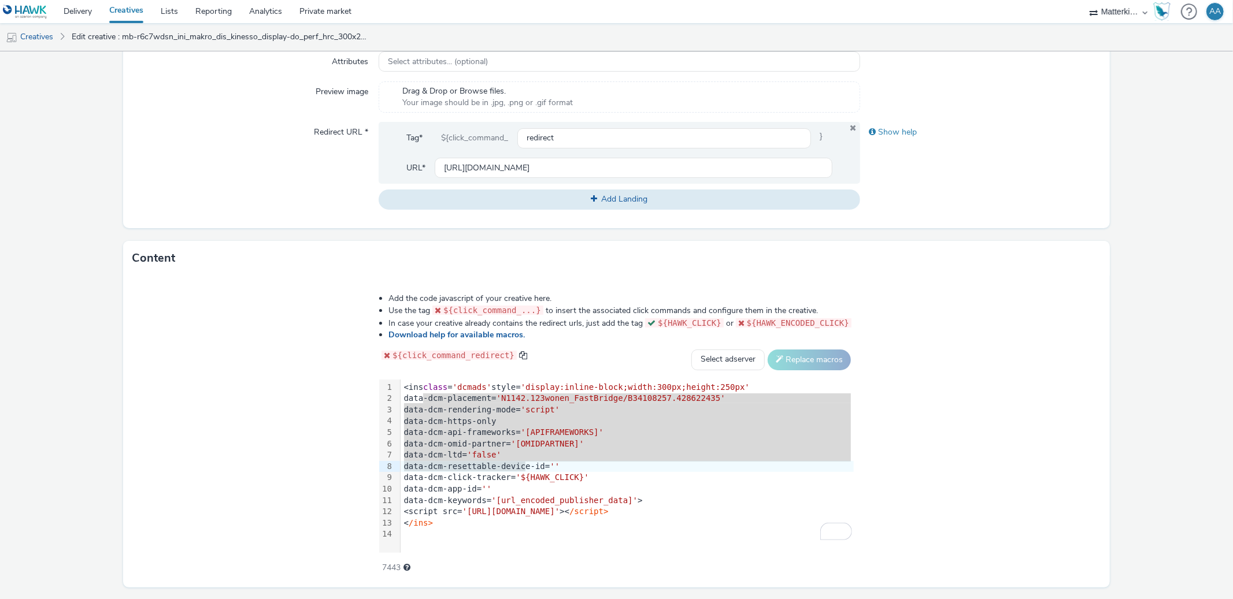
scroll to position [399, 0]
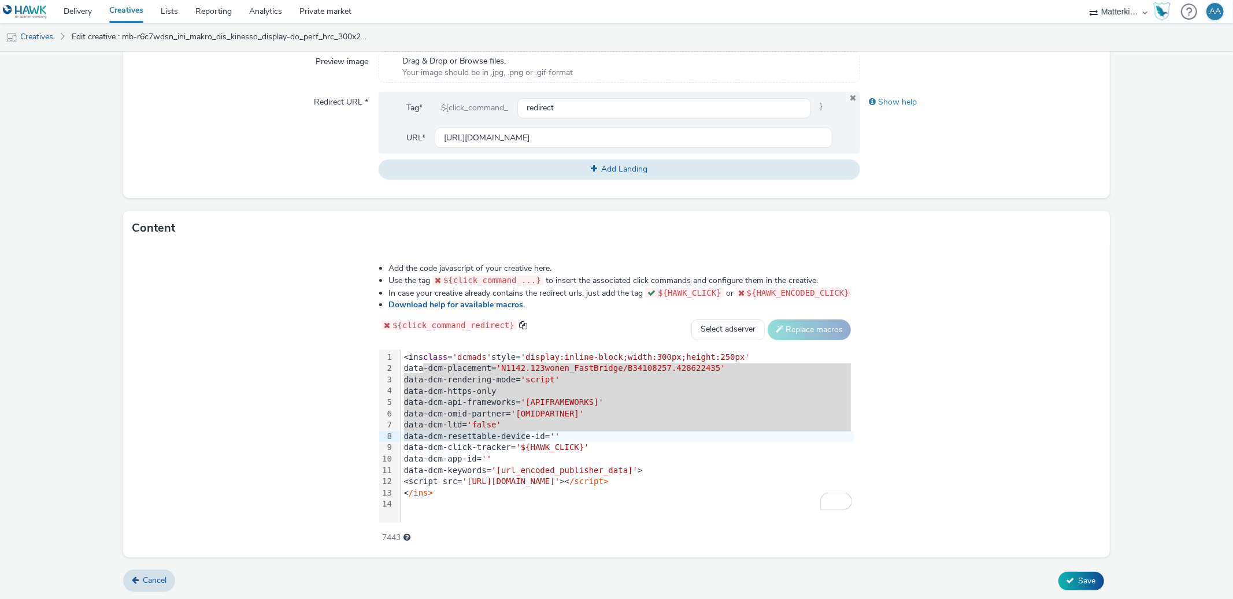
click at [961, 406] on div "Add the code javascript of your creative here. Use the tag ${click_command_...}…" at bounding box center [616, 402] width 986 height 312
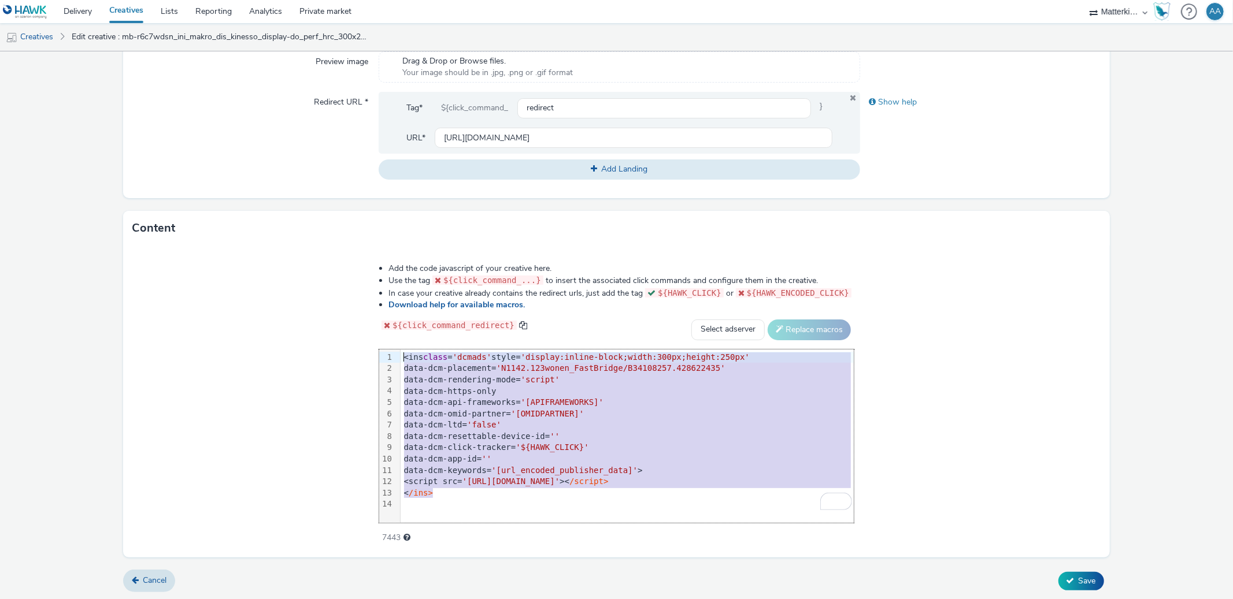
drag, startPoint x: 440, startPoint y: 493, endPoint x: 376, endPoint y: 346, distance: 160.9
click at [376, 346] on div "Add the code javascript of your creative here. Use the tag ${click_command_...}…" at bounding box center [616, 397] width 558 height 284
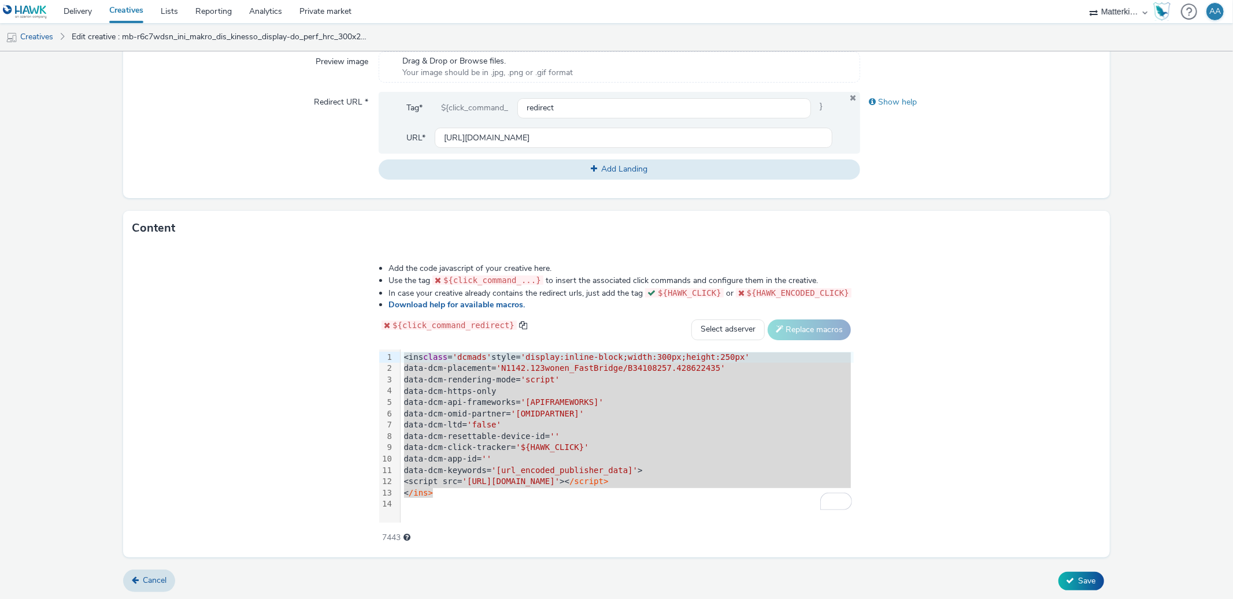
click at [258, 381] on div "Add the code javascript of your creative here. Use the tag ${click_command_...}…" at bounding box center [616, 402] width 986 height 312
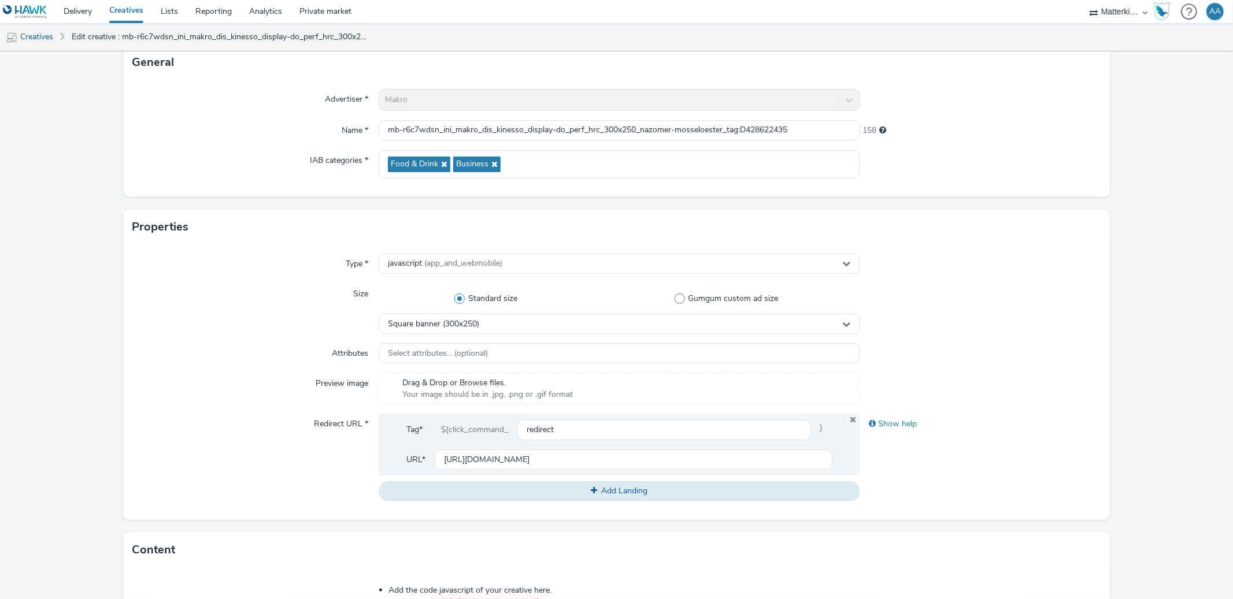
scroll to position [0, 0]
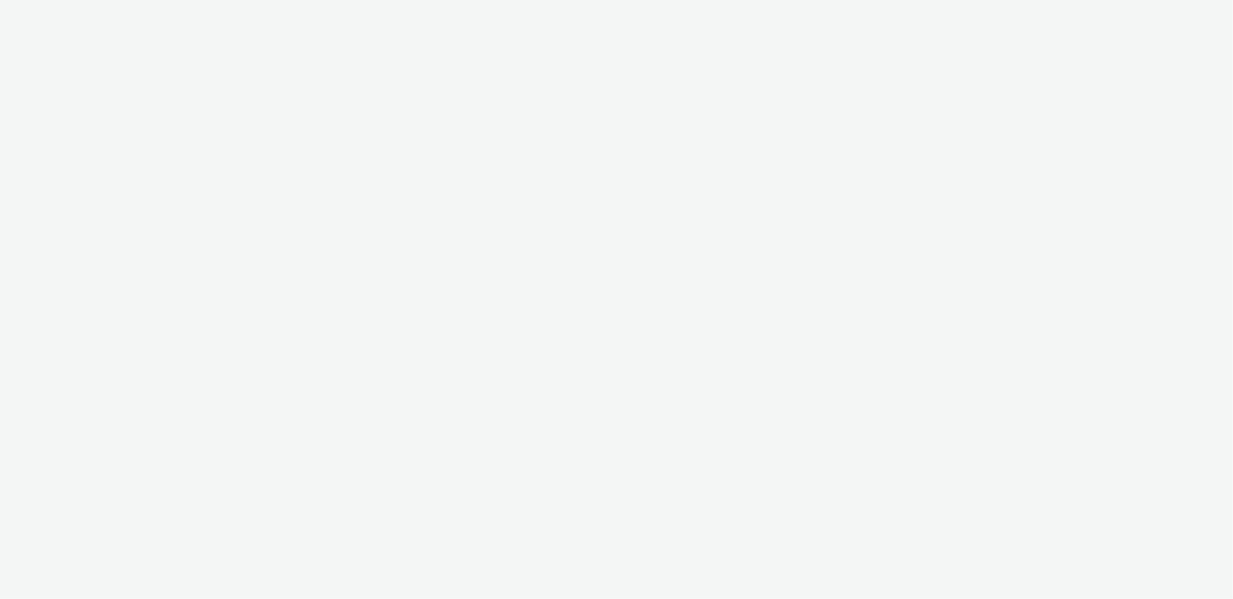
select select "d84d6561-18f3-4a65-9ed0-42618f513f94"
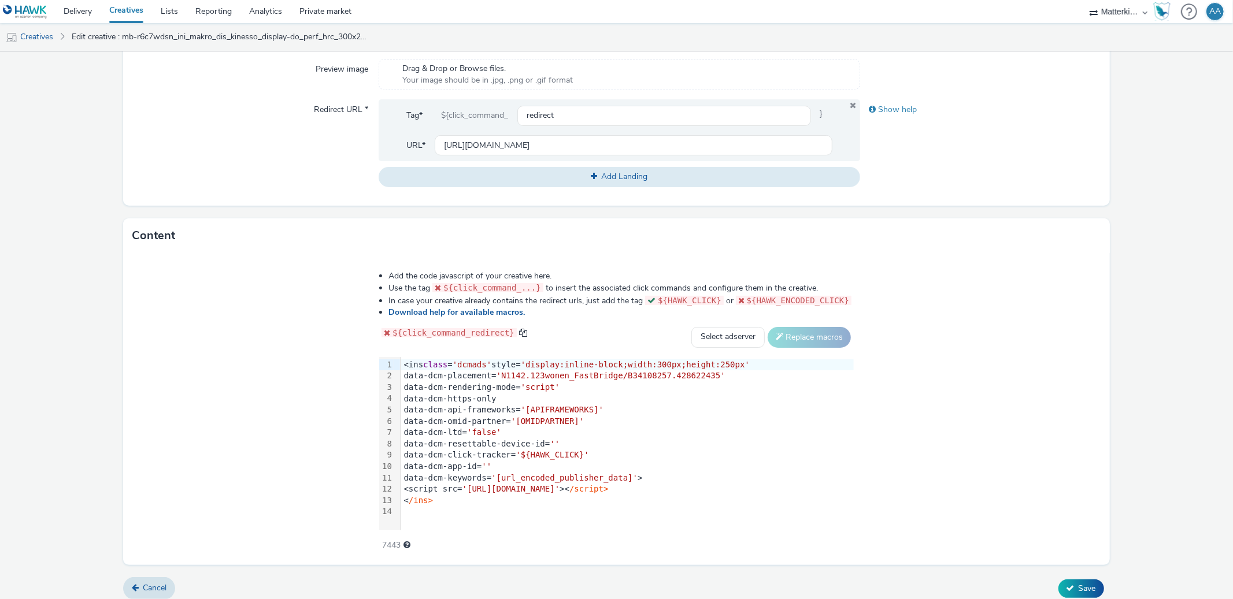
scroll to position [399, 0]
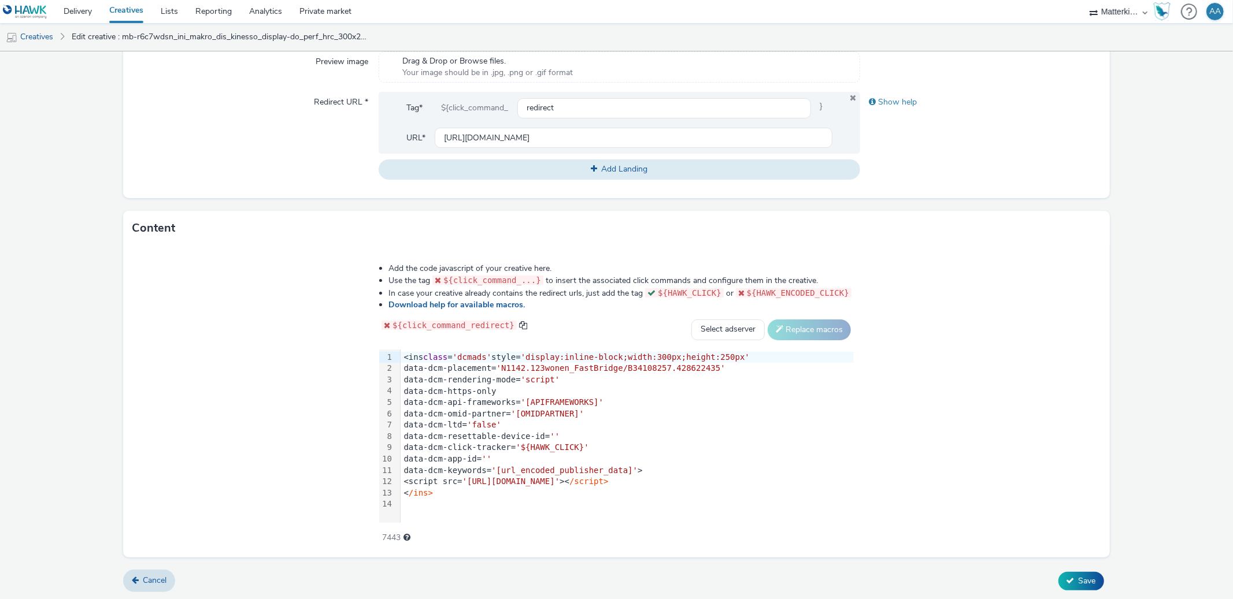
click at [410, 518] on div "99 1 2 3 4 5 6 7 8 9 10 11 12 13 14 › <ins class = 'dcmads' style= 'display:inl…" at bounding box center [616, 436] width 474 height 173
click at [1000, 474] on div "Add the code javascript of your creative here. Use the tag ${click_command_...}…" at bounding box center [616, 402] width 986 height 312
click at [706, 331] on select "Select adserver Sizmek DCM Adform Sting" at bounding box center [727, 330] width 73 height 21
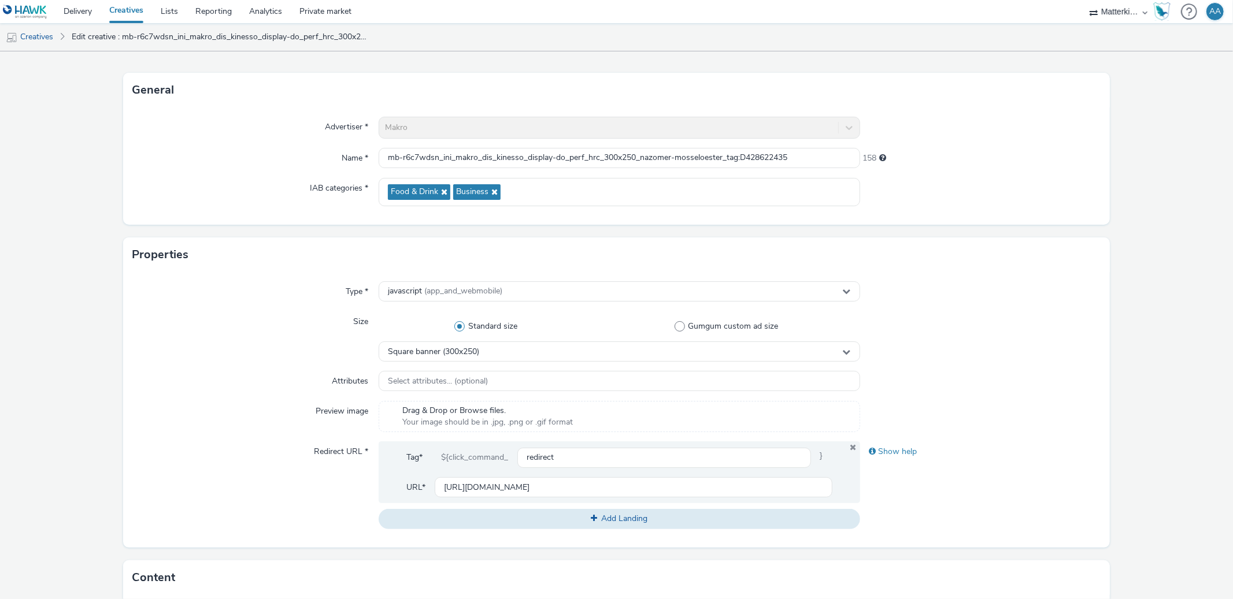
scroll to position [50, 0]
click at [982, 395] on div "Type * javascript (app_and_webmobile) Size Standard size Gumgum custom ad size …" at bounding box center [616, 409] width 986 height 276
click at [674, 328] on span at bounding box center [679, 325] width 10 height 10
click at [725, 328] on input "Gumgum custom ad size" at bounding box center [729, 326] width 8 height 8
radio input "false"
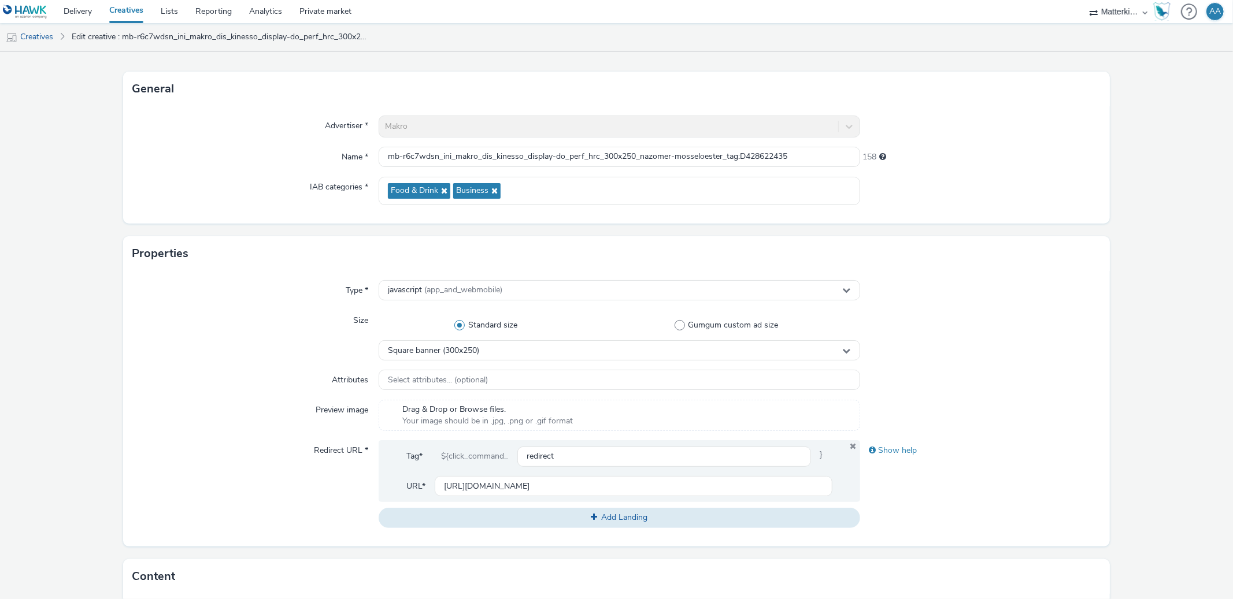
radio input "true"
click at [470, 321] on span "Standard size" at bounding box center [492, 326] width 49 height 12
click at [485, 322] on input "Standard size" at bounding box center [489, 326] width 8 height 8
radio input "true"
radio input "false"
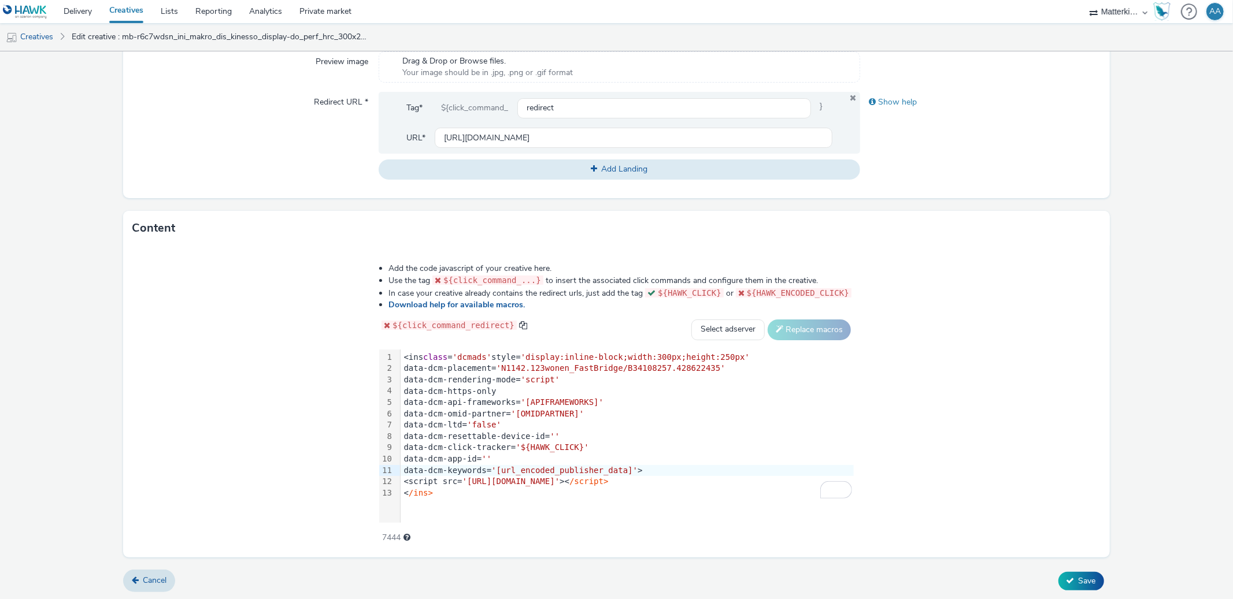
scroll to position [0, 0]
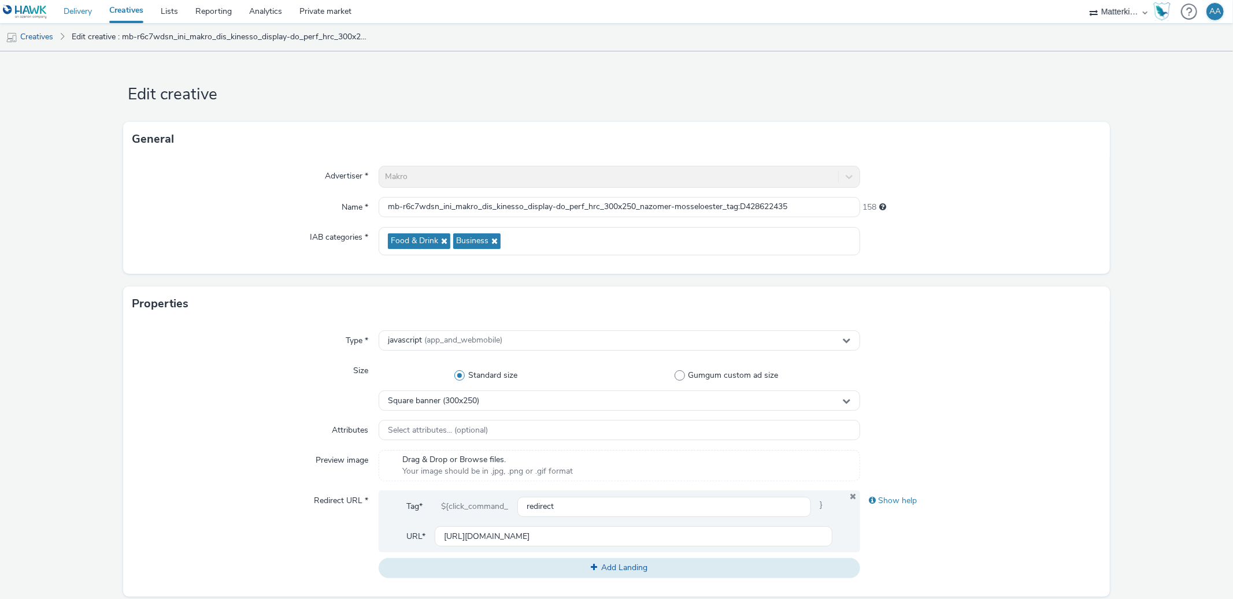
click at [74, 5] on link "Delivery" at bounding box center [78, 11] width 46 height 23
